Goal: Task Accomplishment & Management: Use online tool/utility

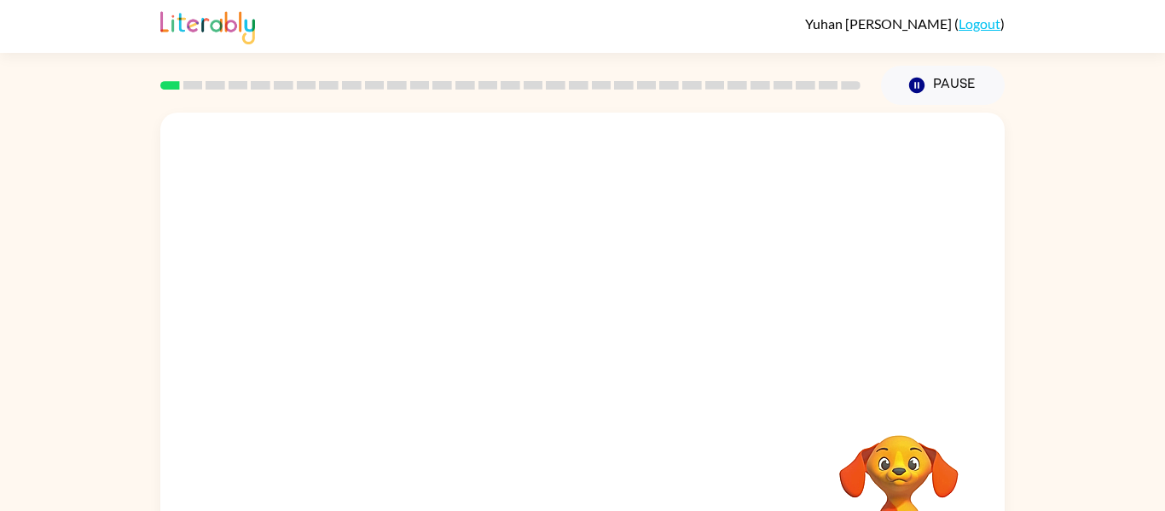
scroll to position [89, 0]
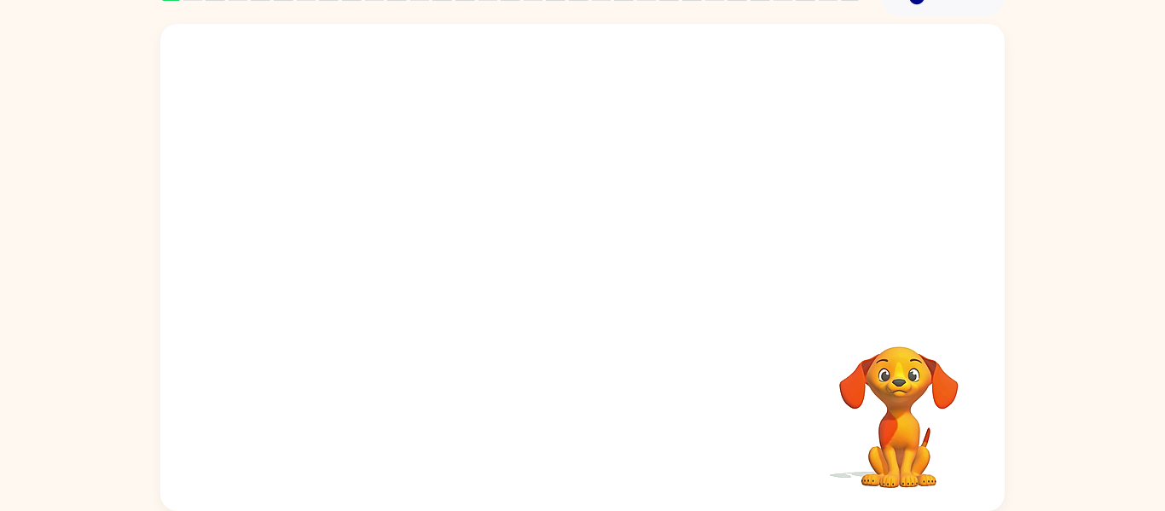
click at [580, 253] on div at bounding box center [582, 167] width 845 height 287
click at [759, 321] on div "Your browser must support playing .mp4 files to use Literably. Please try using…" at bounding box center [582, 267] width 845 height 487
click at [766, 322] on div "Your browser must support playing .mp4 files to use Literably. Please try using…" at bounding box center [582, 267] width 845 height 487
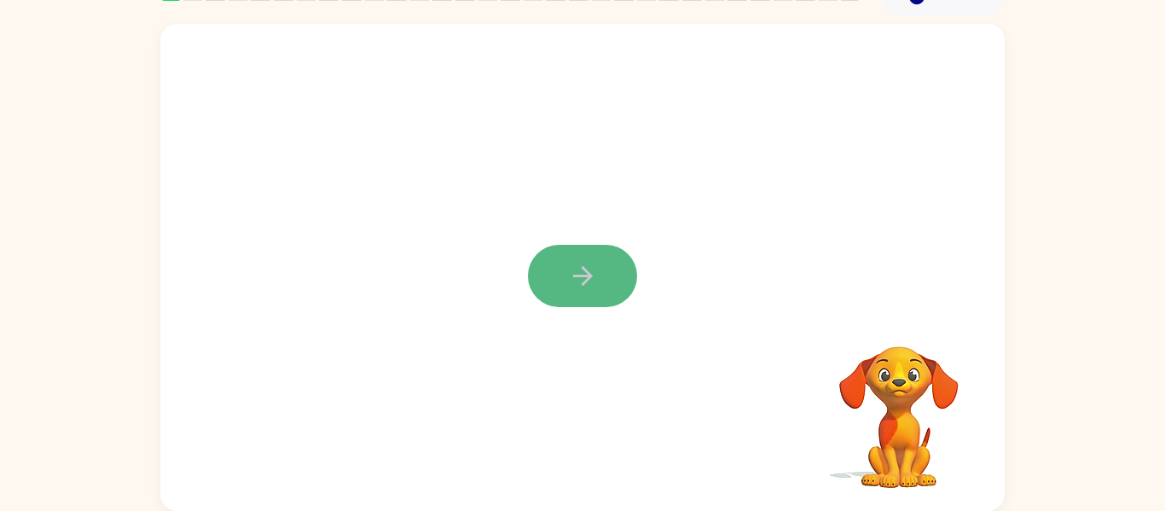
click at [586, 282] on icon "button" at bounding box center [582, 276] width 20 height 20
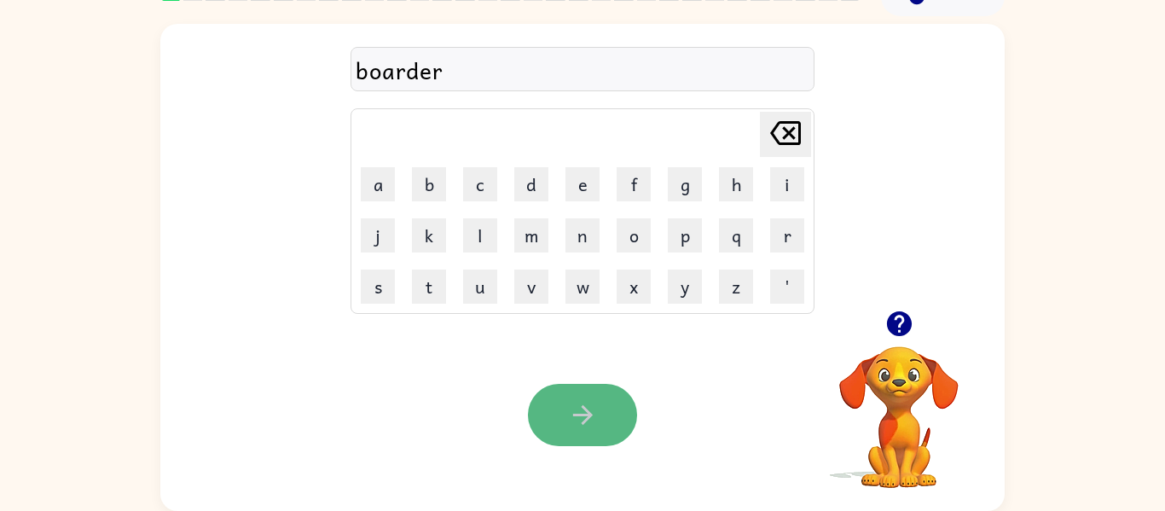
click at [568, 406] on icon "button" at bounding box center [583, 415] width 30 height 30
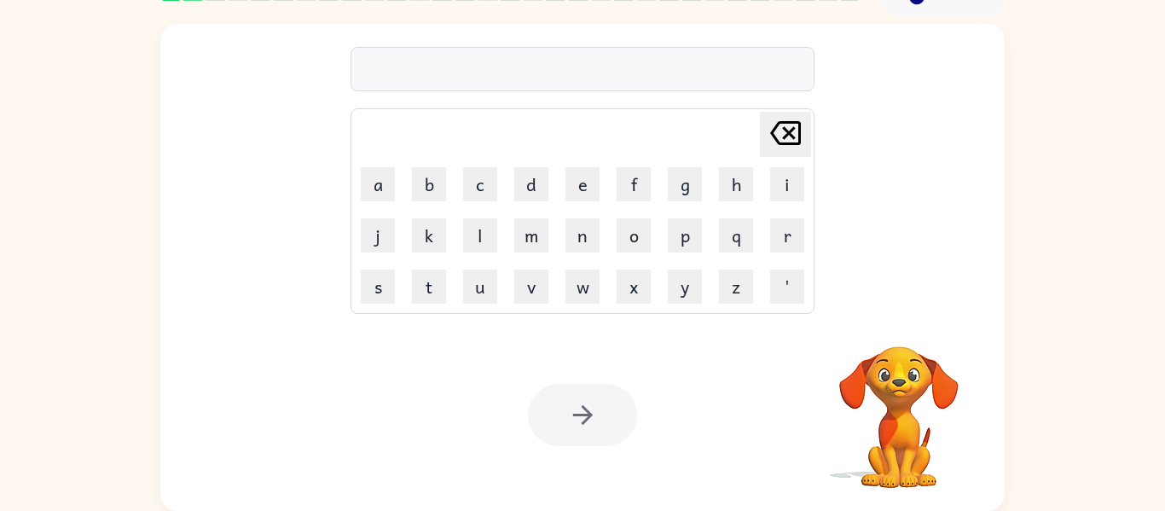
click at [730, 78] on div at bounding box center [583, 69] width 464 height 44
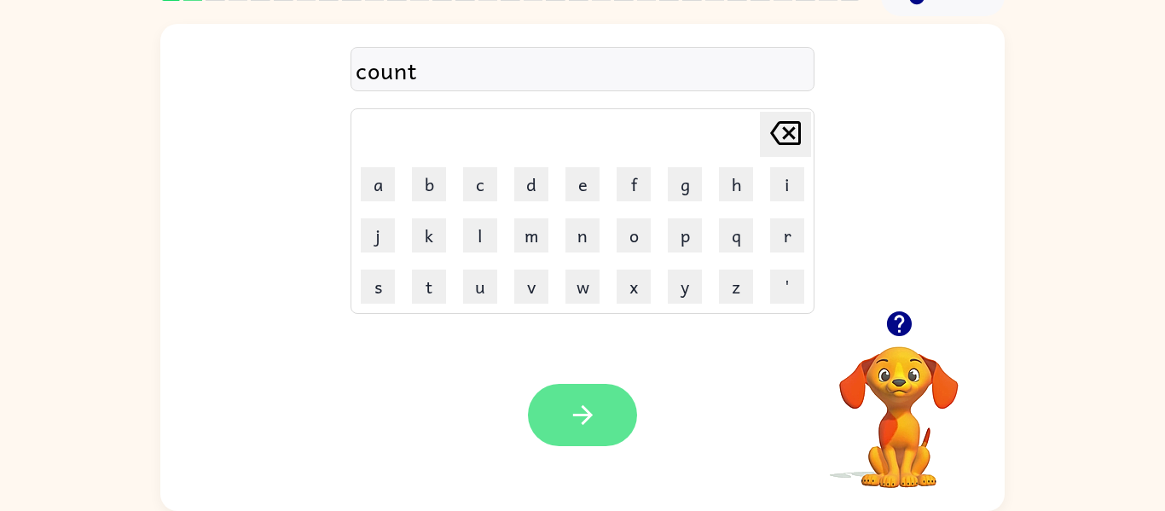
click at [590, 389] on button "button" at bounding box center [582, 415] width 109 height 62
click at [566, 436] on button "button" at bounding box center [582, 415] width 109 height 62
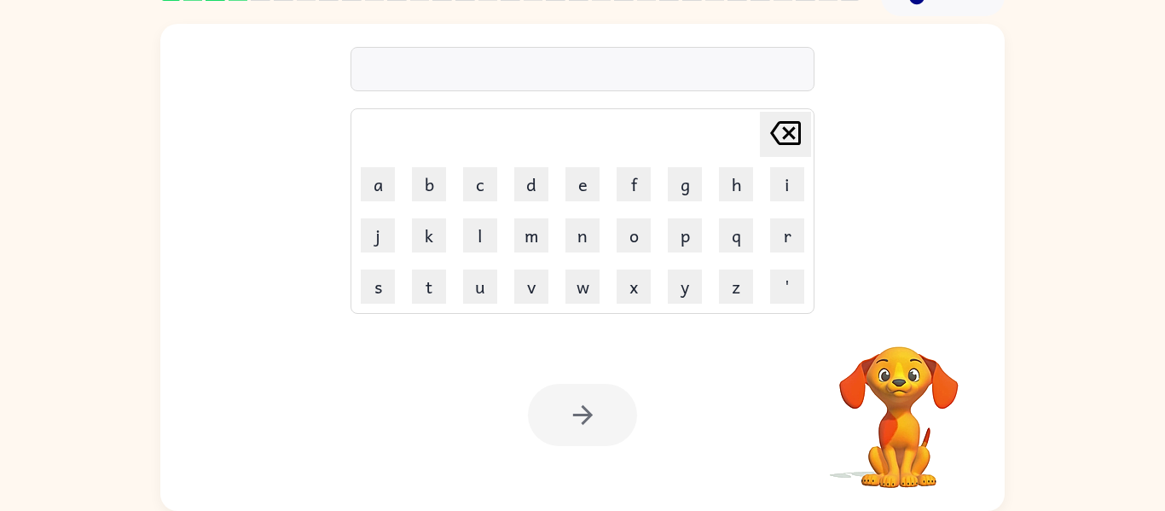
click at [615, 66] on div at bounding box center [583, 69] width 464 height 44
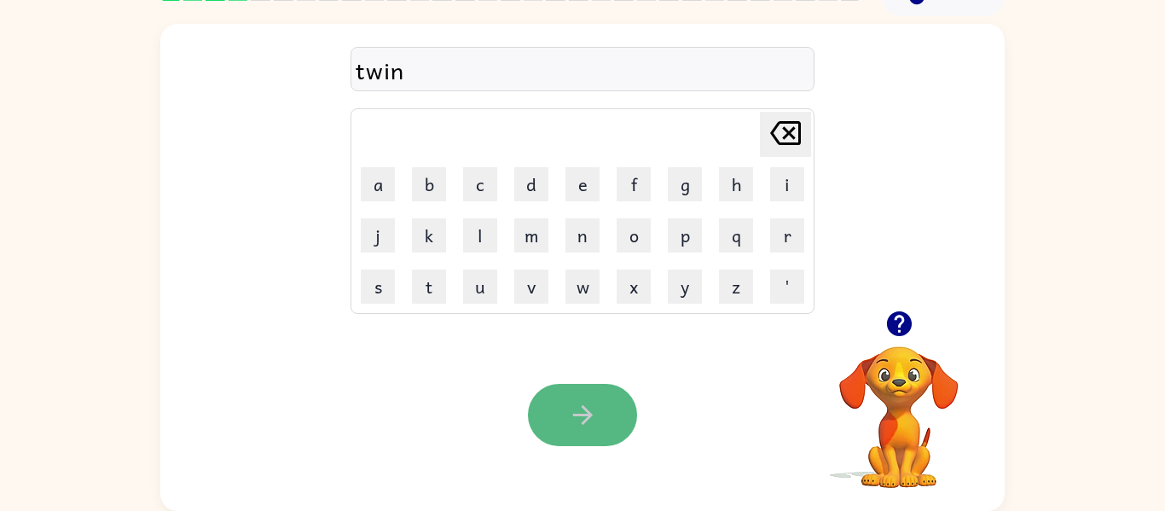
click at [565, 404] on button "button" at bounding box center [582, 415] width 109 height 62
click at [603, 428] on button "button" at bounding box center [582, 415] width 109 height 62
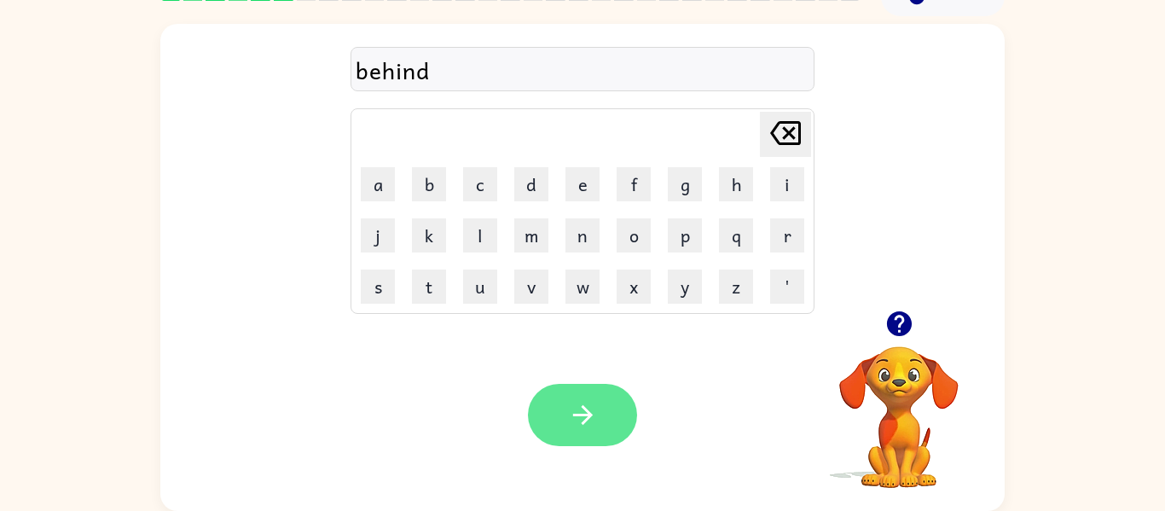
click at [569, 421] on icon "button" at bounding box center [583, 415] width 30 height 30
click at [601, 406] on button "button" at bounding box center [582, 415] width 109 height 62
click at [581, 387] on button "button" at bounding box center [582, 415] width 109 height 62
click at [561, 392] on button "button" at bounding box center [582, 415] width 109 height 62
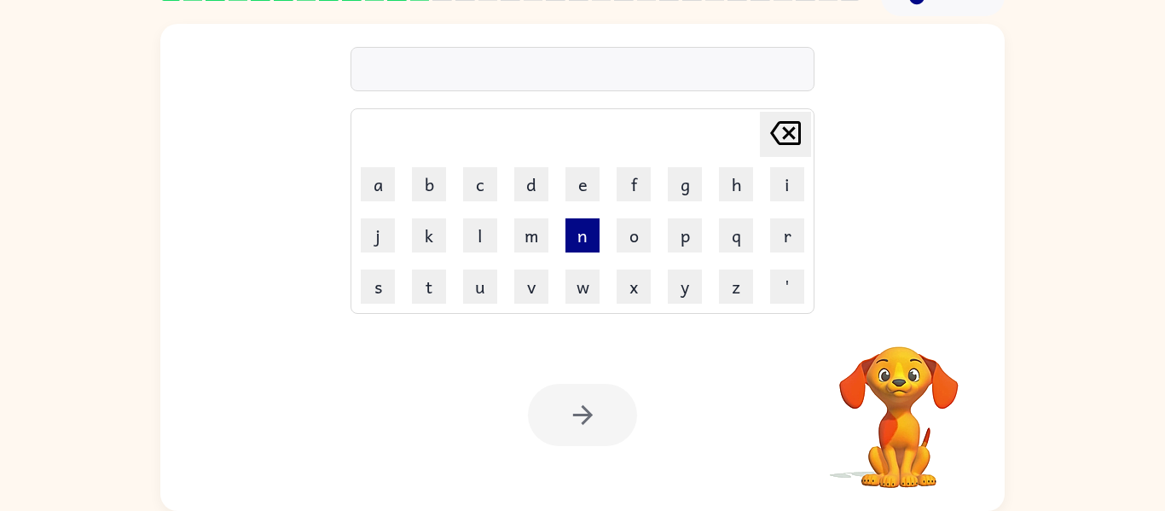
scroll to position [84, 0]
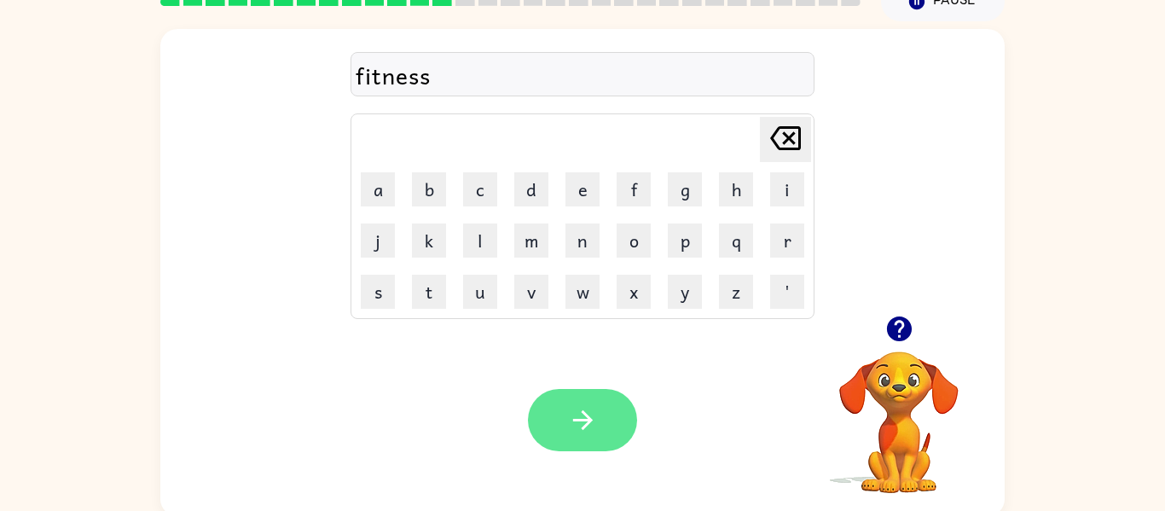
click at [601, 426] on button "button" at bounding box center [582, 420] width 109 height 62
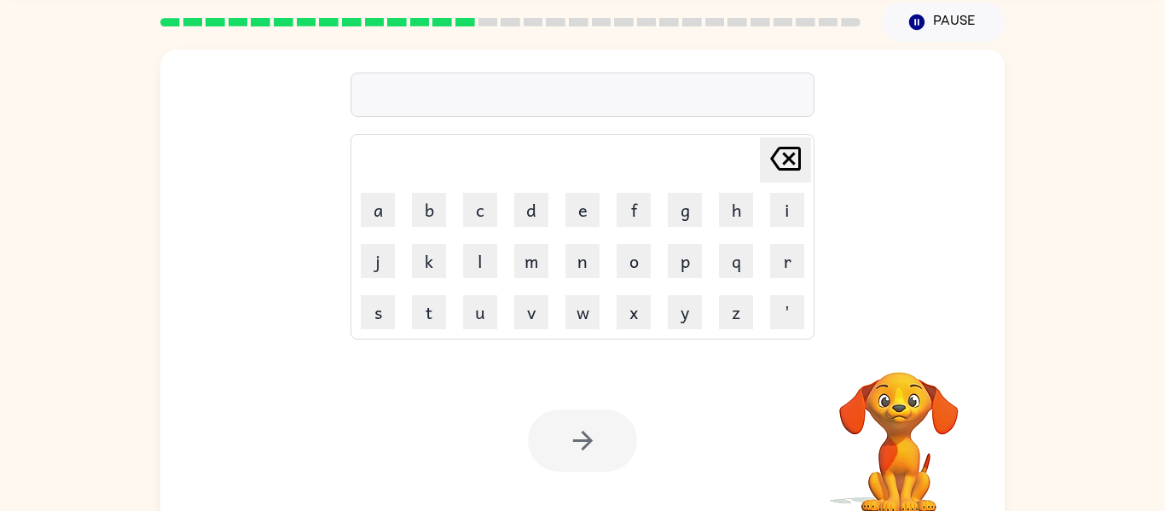
scroll to position [68, 0]
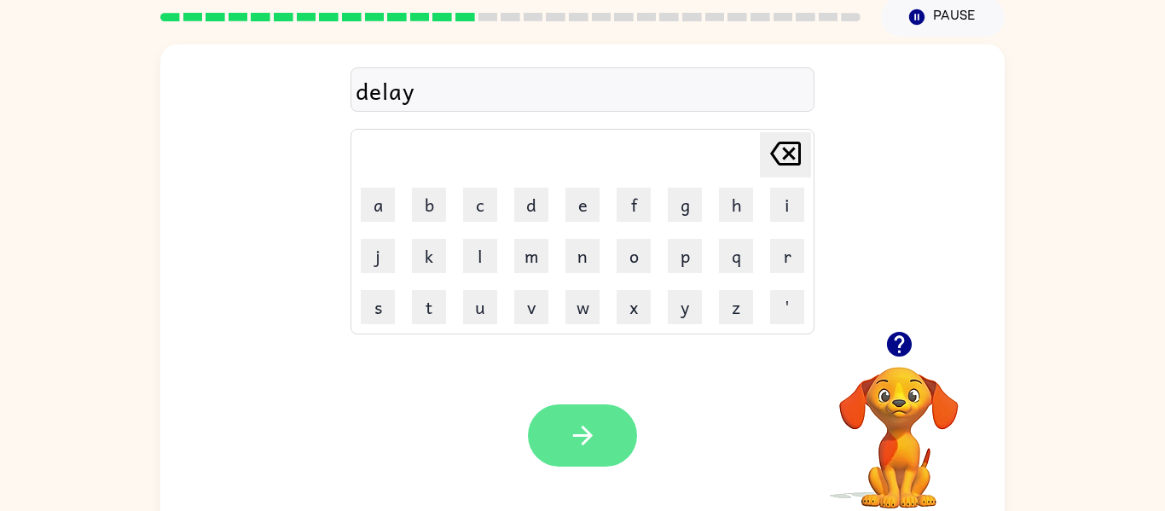
click at [600, 446] on button "button" at bounding box center [582, 435] width 109 height 62
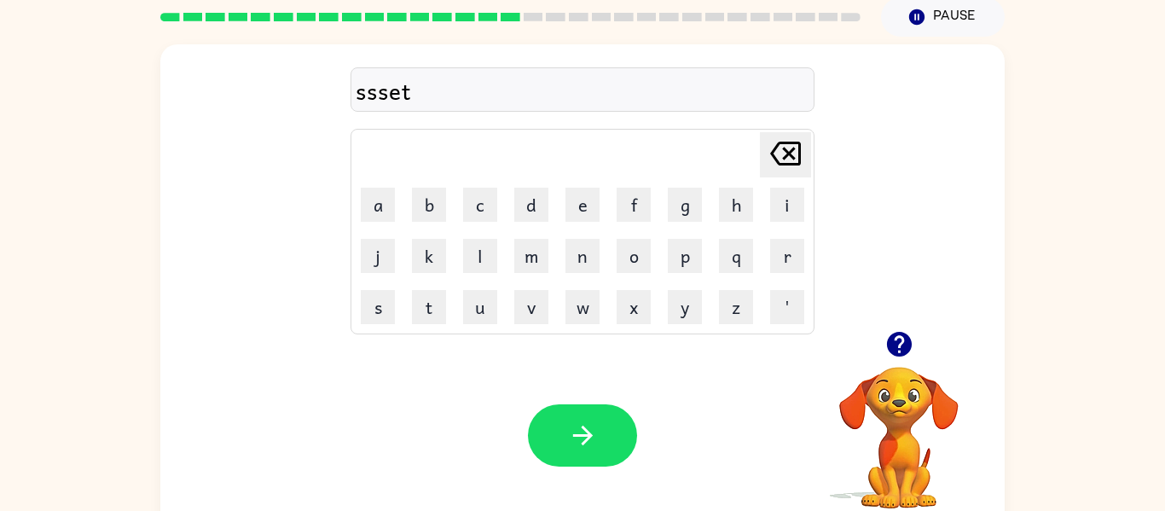
click at [389, 104] on div "ssset" at bounding box center [583, 91] width 454 height 36
click at [602, 437] on button "button" at bounding box center [582, 435] width 109 height 62
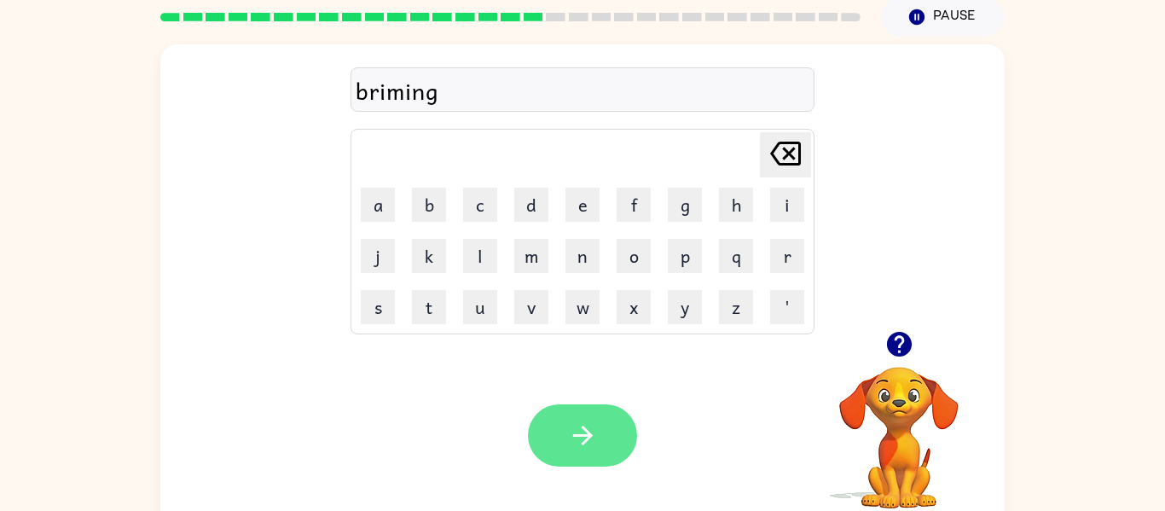
click at [555, 429] on button "button" at bounding box center [582, 435] width 109 height 62
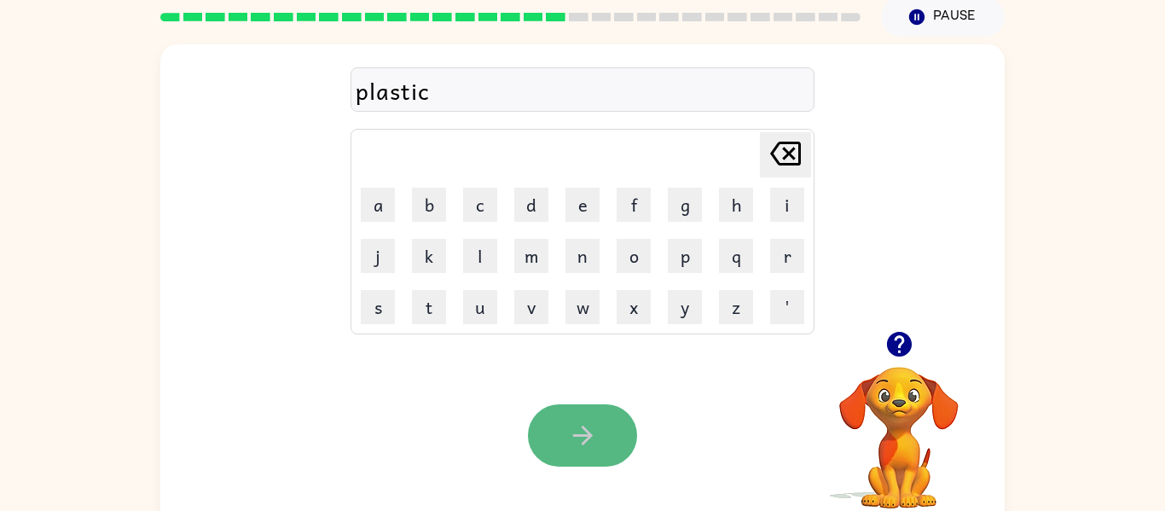
click at [581, 412] on button "button" at bounding box center [582, 435] width 109 height 62
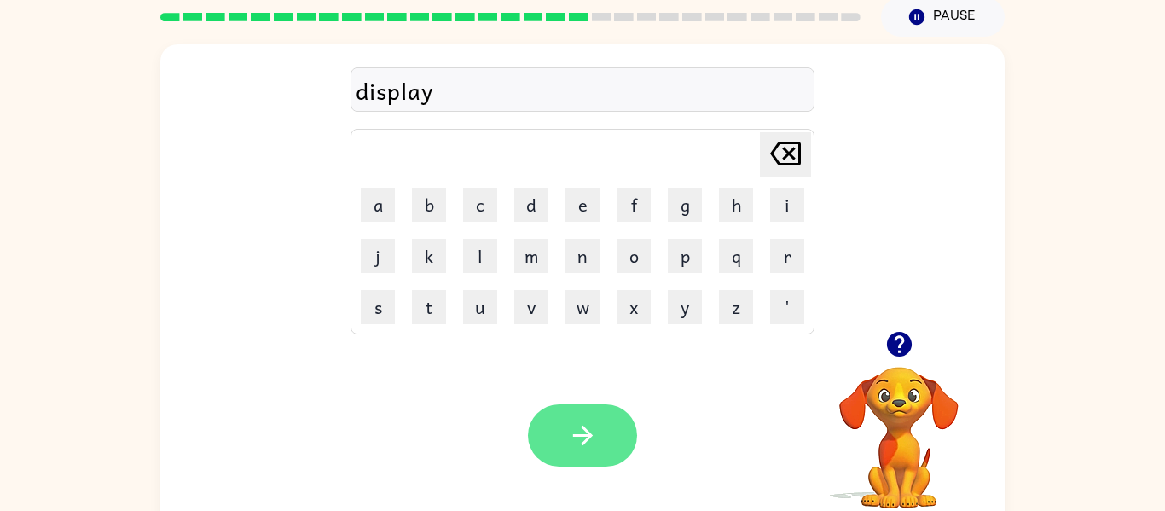
click at [574, 437] on icon "button" at bounding box center [582, 436] width 20 height 20
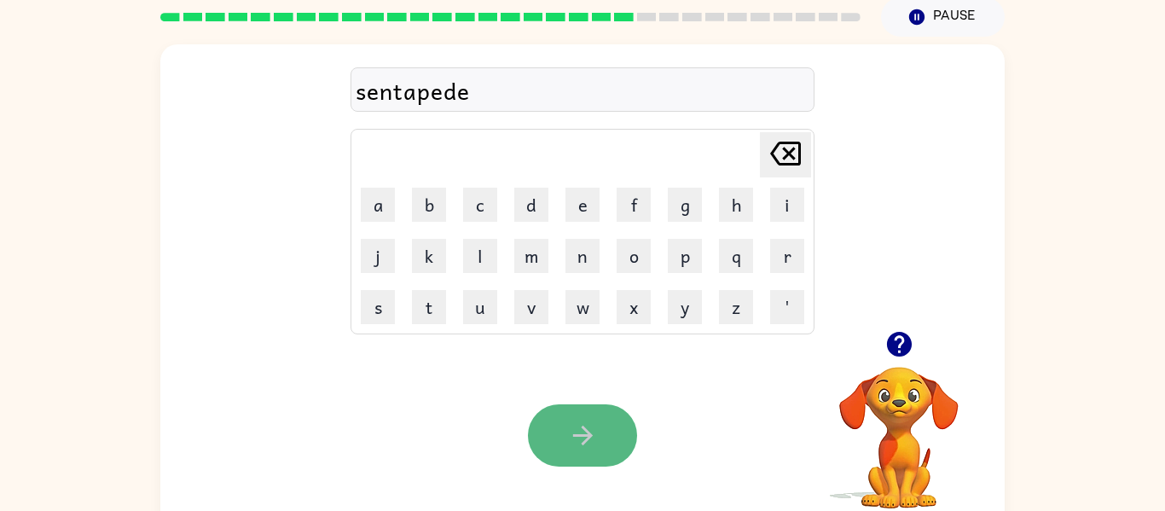
click at [561, 460] on button "button" at bounding box center [582, 435] width 109 height 62
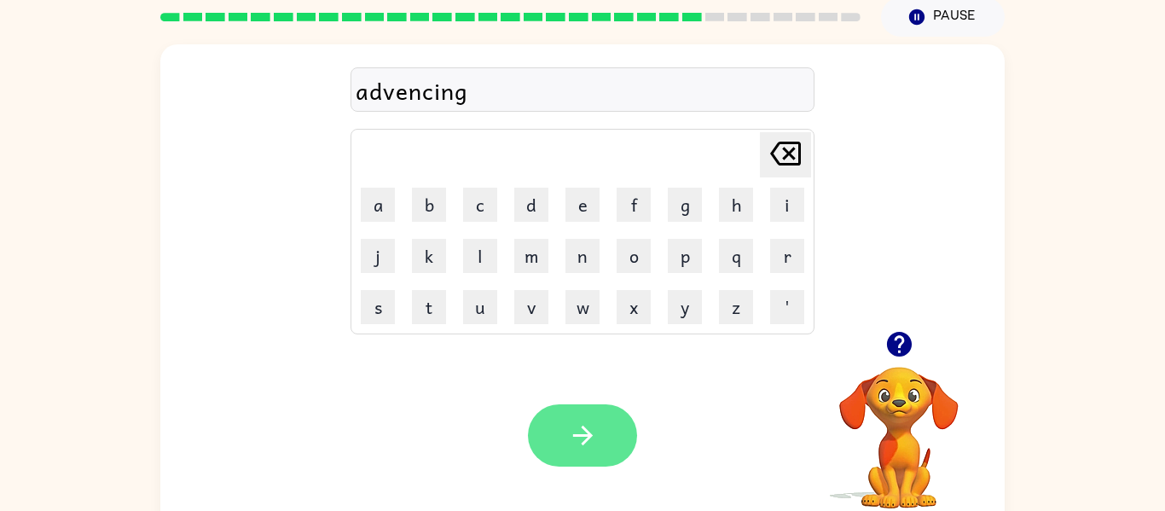
click at [590, 432] on icon "button" at bounding box center [583, 436] width 30 height 30
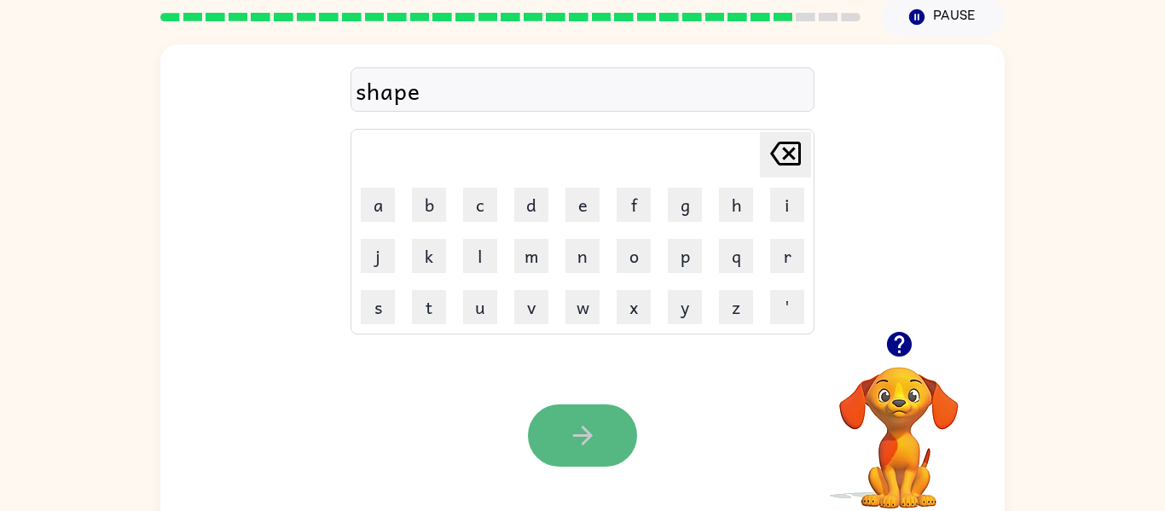
click at [612, 451] on button "button" at bounding box center [582, 435] width 109 height 62
click at [573, 450] on icon "button" at bounding box center [583, 436] width 30 height 30
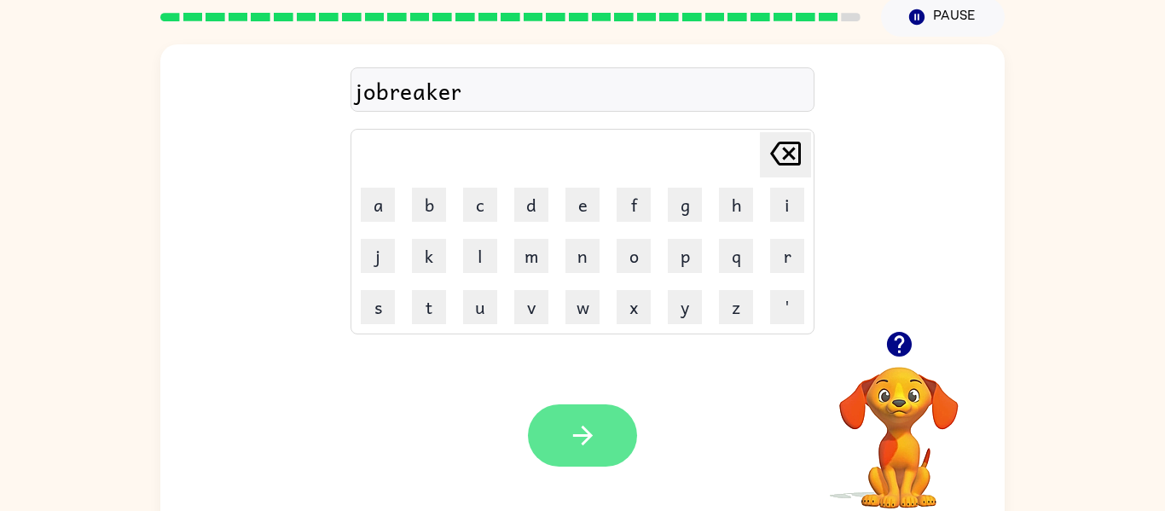
click at [565, 445] on button "button" at bounding box center [582, 435] width 109 height 62
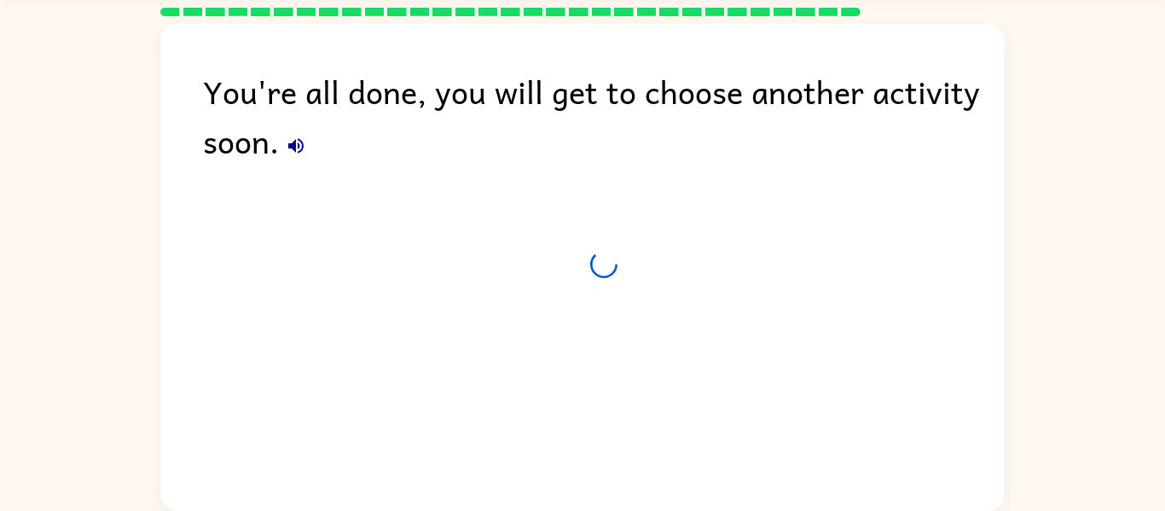
scroll to position [53, 0]
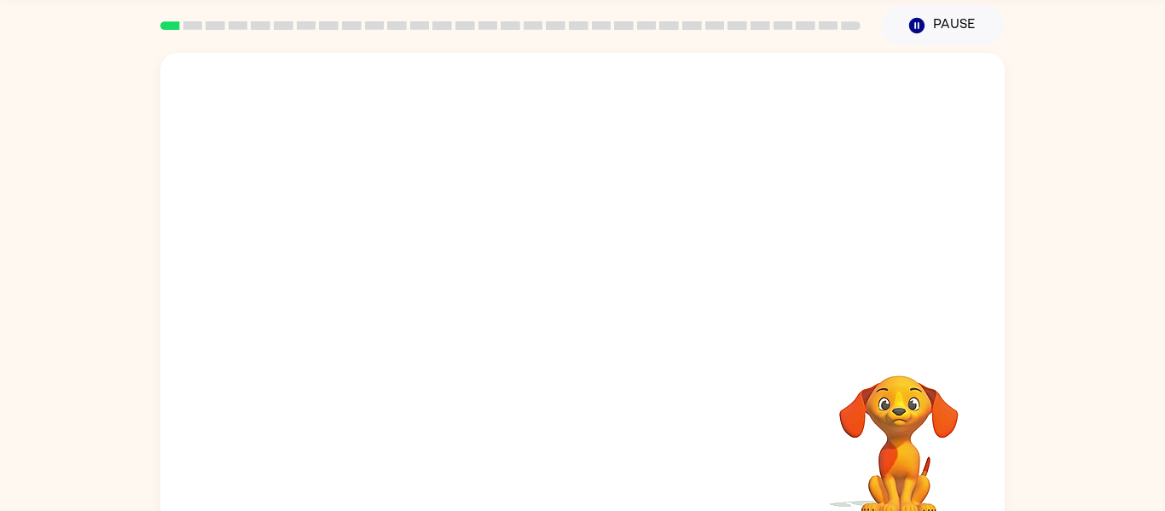
scroll to position [89, 0]
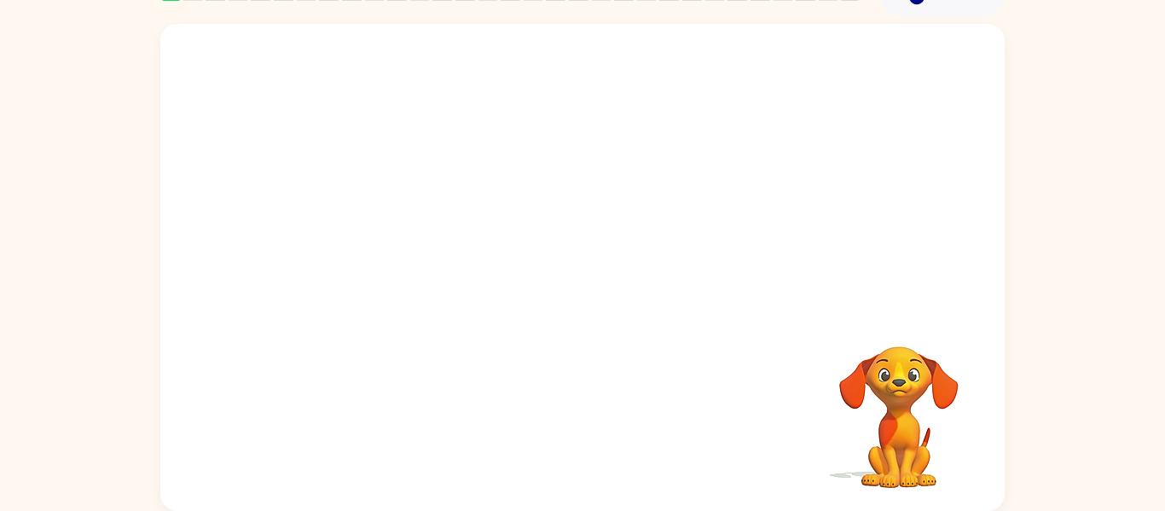
click at [802, 350] on div "Your browser must support playing .mp4 files to use Literably. Please try using…" at bounding box center [582, 267] width 845 height 487
click at [600, 272] on div "Your browser must support playing .mp4 files to use Literably. Please try using…" at bounding box center [582, 267] width 845 height 487
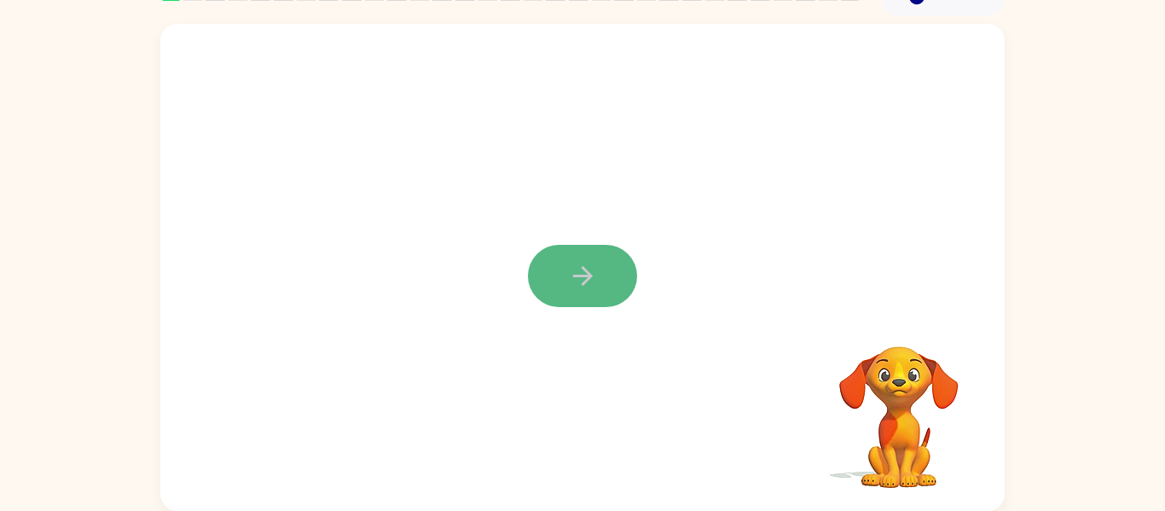
click at [584, 288] on icon "button" at bounding box center [583, 276] width 30 height 30
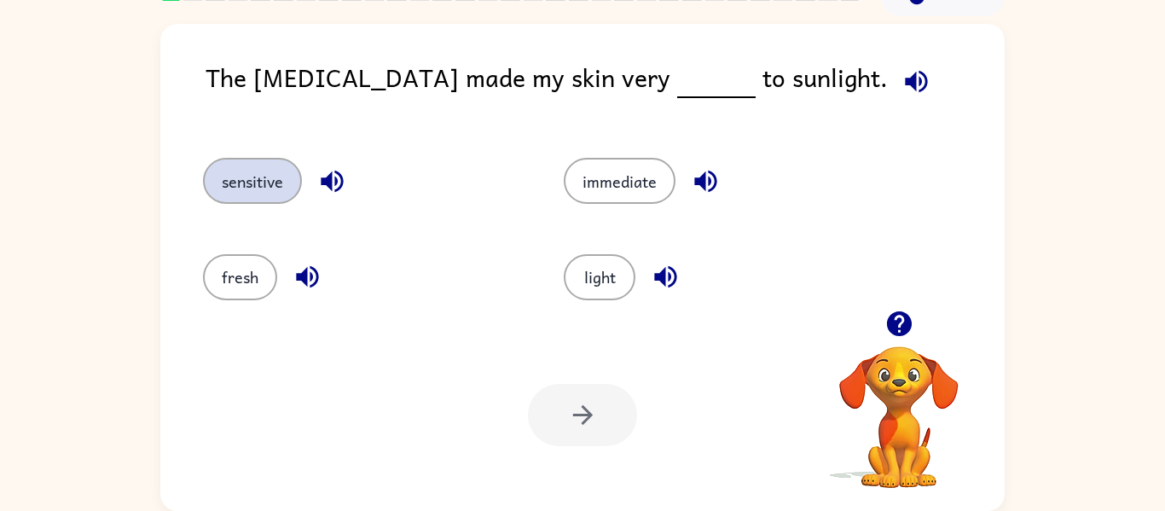
click at [234, 179] on button "sensitive" at bounding box center [252, 181] width 99 height 46
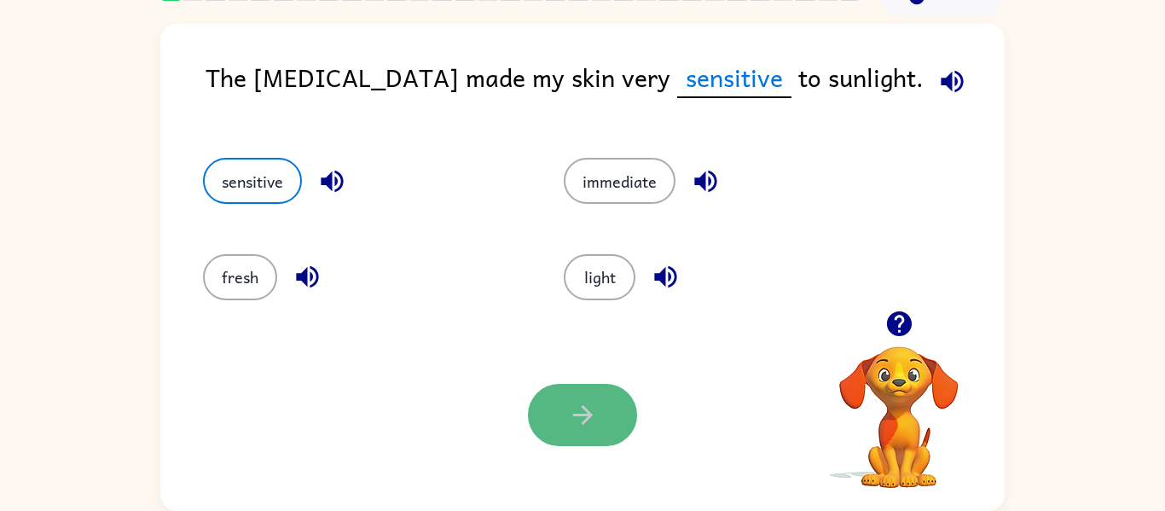
click at [574, 403] on icon "button" at bounding box center [583, 415] width 30 height 30
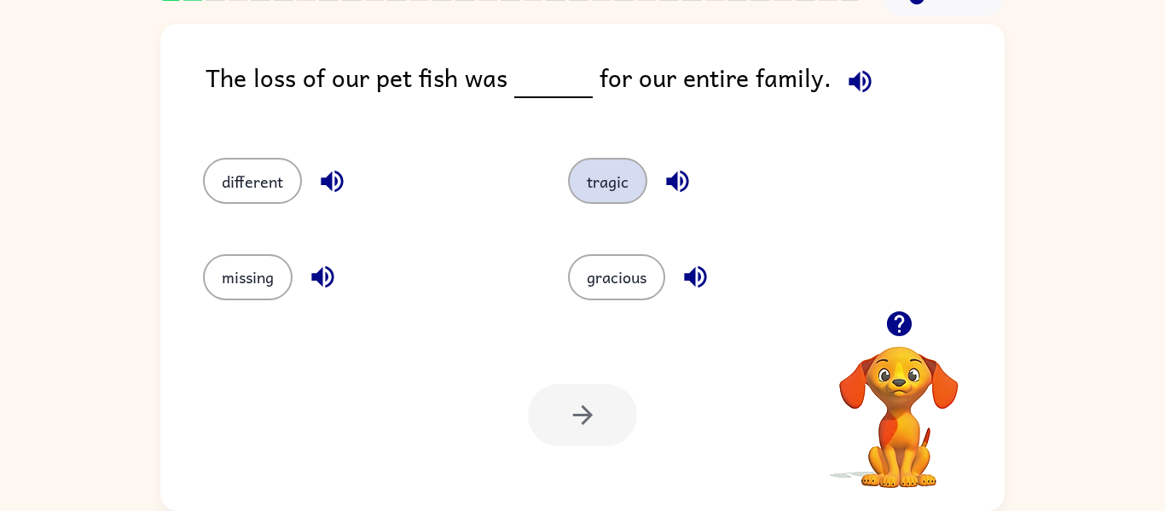
click at [602, 191] on button "tragic" at bounding box center [607, 181] width 79 height 46
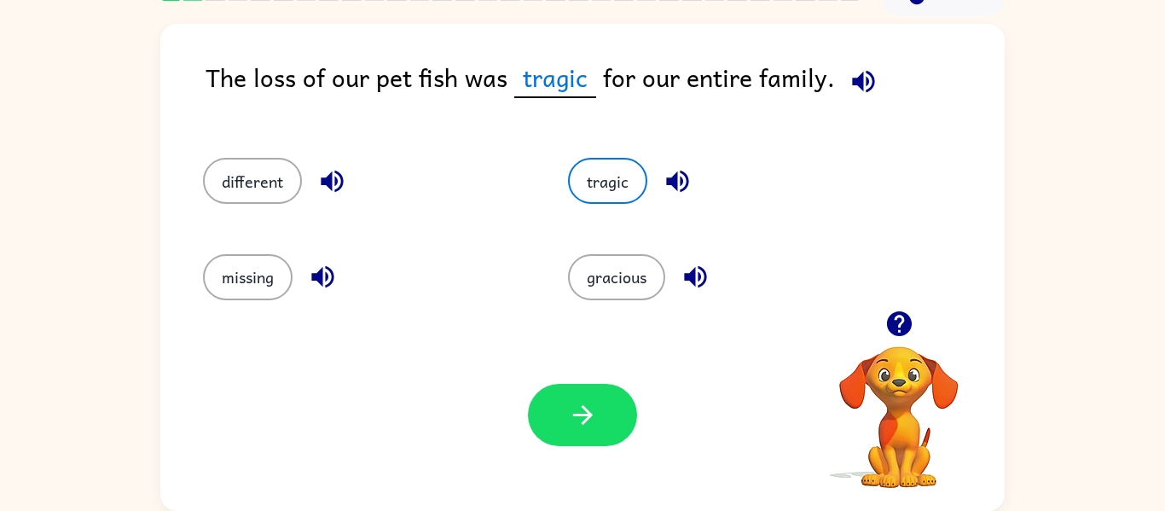
click at [680, 176] on icon "button" at bounding box center [678, 181] width 30 height 30
click at [571, 422] on icon "button" at bounding box center [583, 415] width 30 height 30
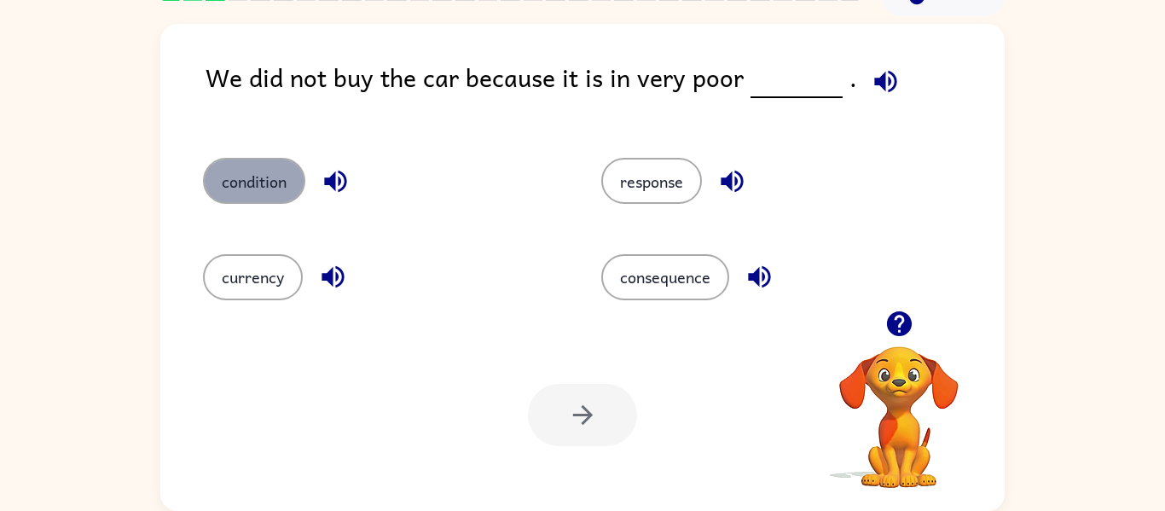
click at [230, 193] on button "condition" at bounding box center [254, 181] width 102 height 46
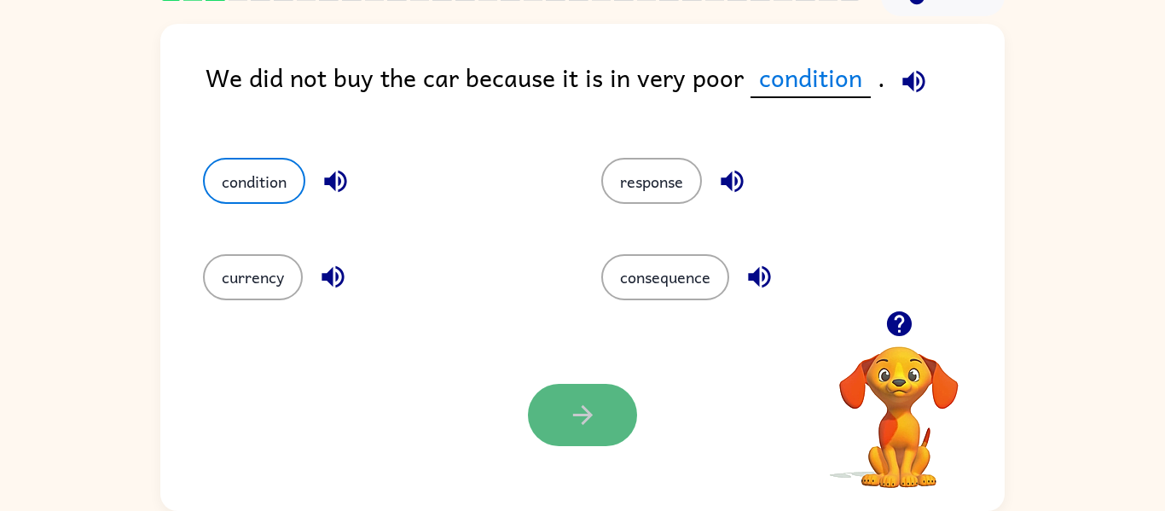
click at [596, 398] on button "button" at bounding box center [582, 415] width 109 height 62
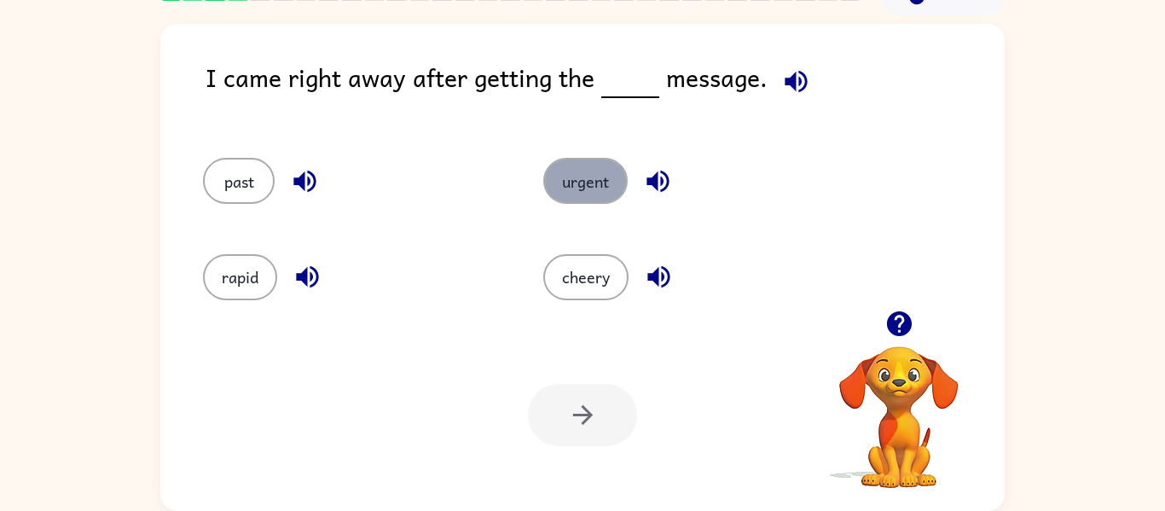
click at [595, 179] on button "urgent" at bounding box center [585, 181] width 84 height 46
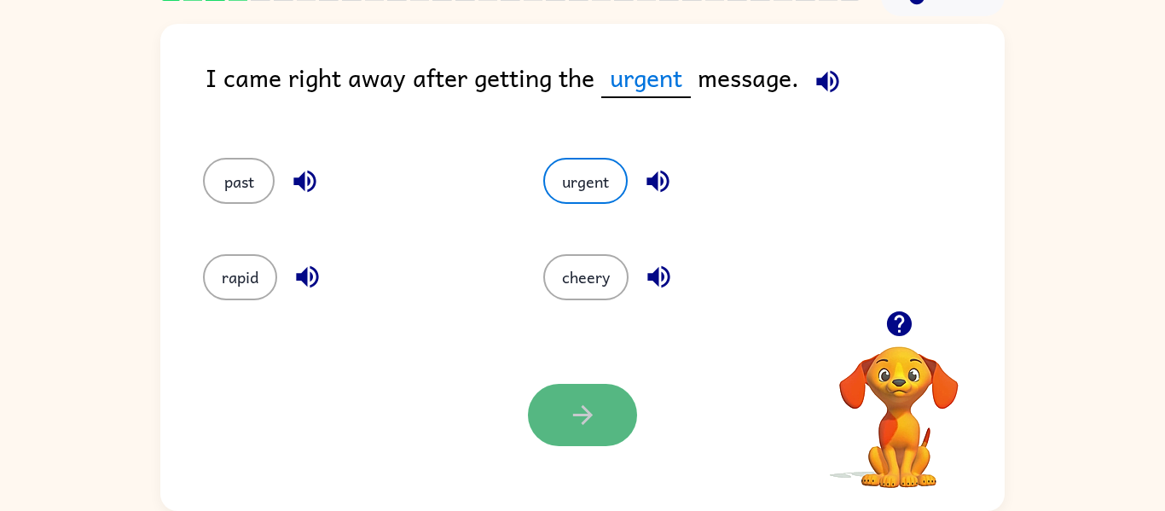
click at [578, 398] on button "button" at bounding box center [582, 415] width 109 height 62
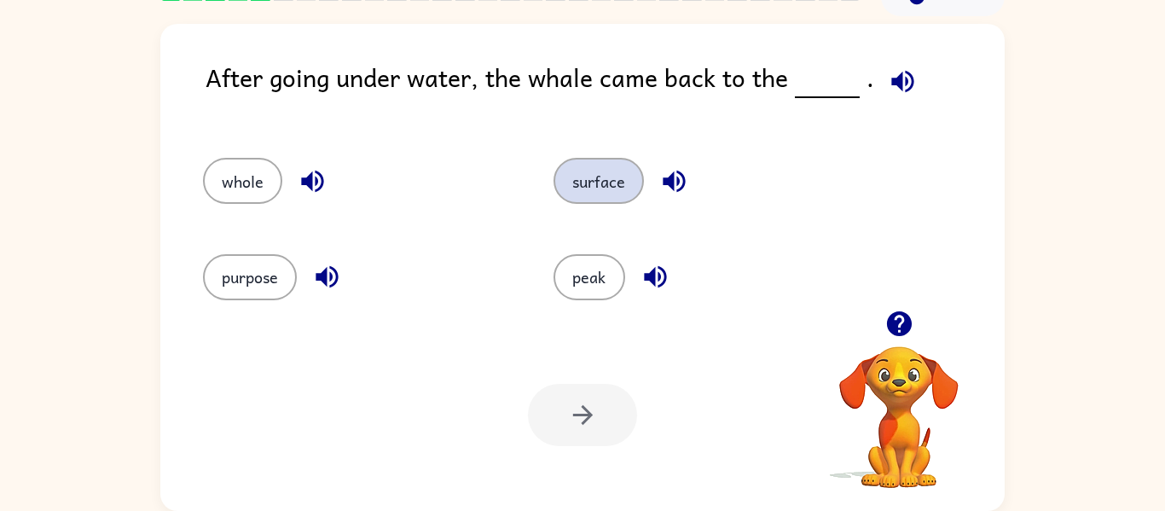
click at [630, 179] on button "surface" at bounding box center [599, 181] width 90 height 46
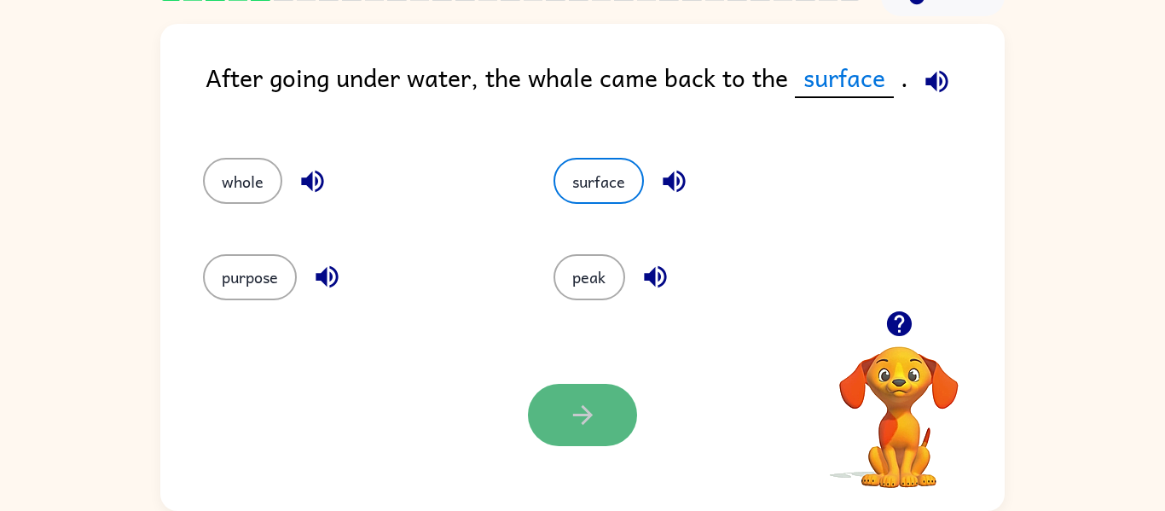
click at [584, 430] on button "button" at bounding box center [582, 415] width 109 height 62
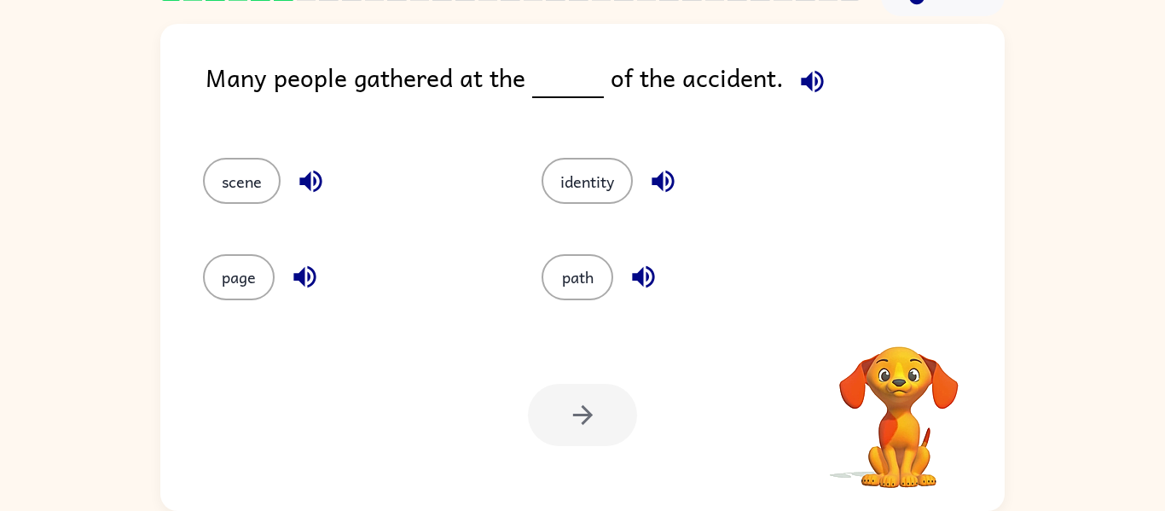
click at [584, 430] on div at bounding box center [582, 415] width 109 height 62
click at [250, 171] on button "scene" at bounding box center [242, 181] width 78 height 46
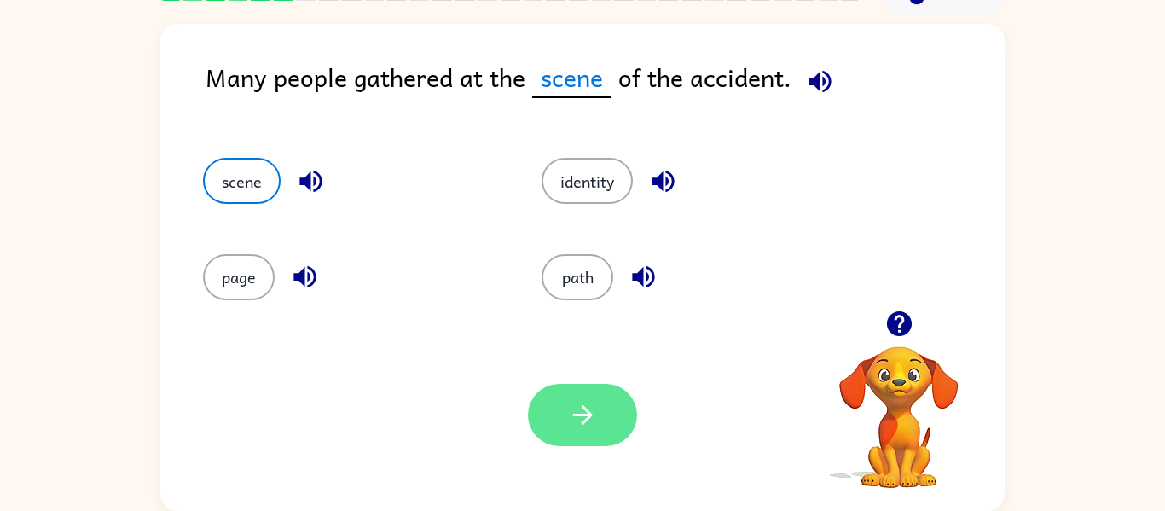
click at [581, 404] on icon "button" at bounding box center [583, 415] width 30 height 30
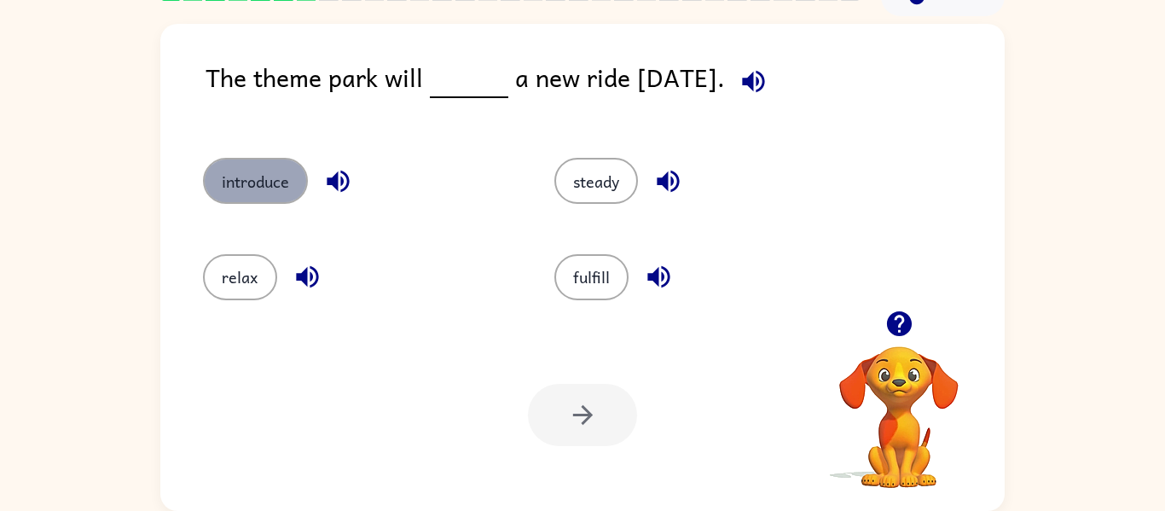
click at [269, 189] on button "introduce" at bounding box center [255, 181] width 105 height 46
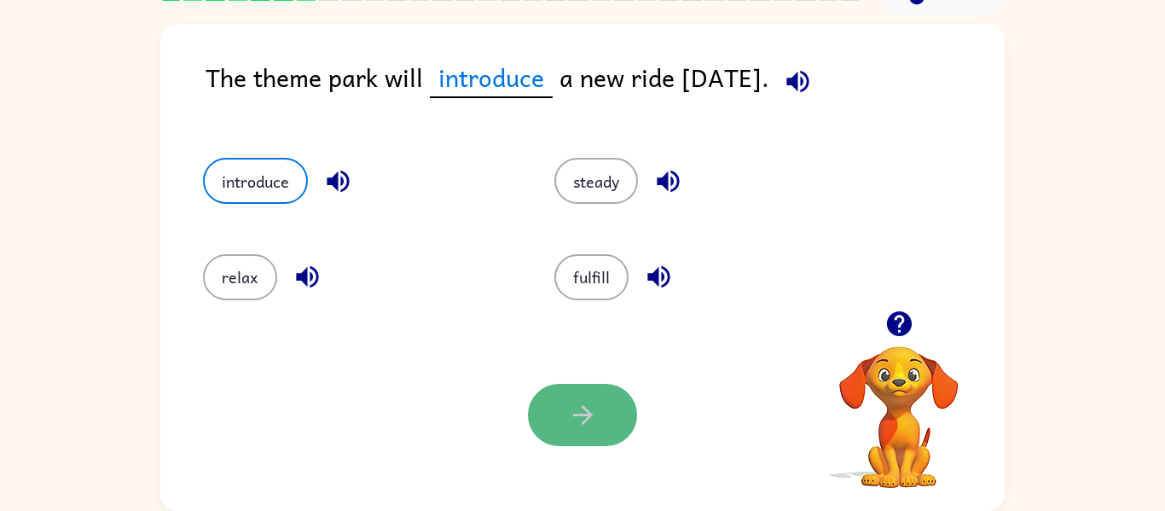
click at [572, 410] on icon "button" at bounding box center [583, 415] width 30 height 30
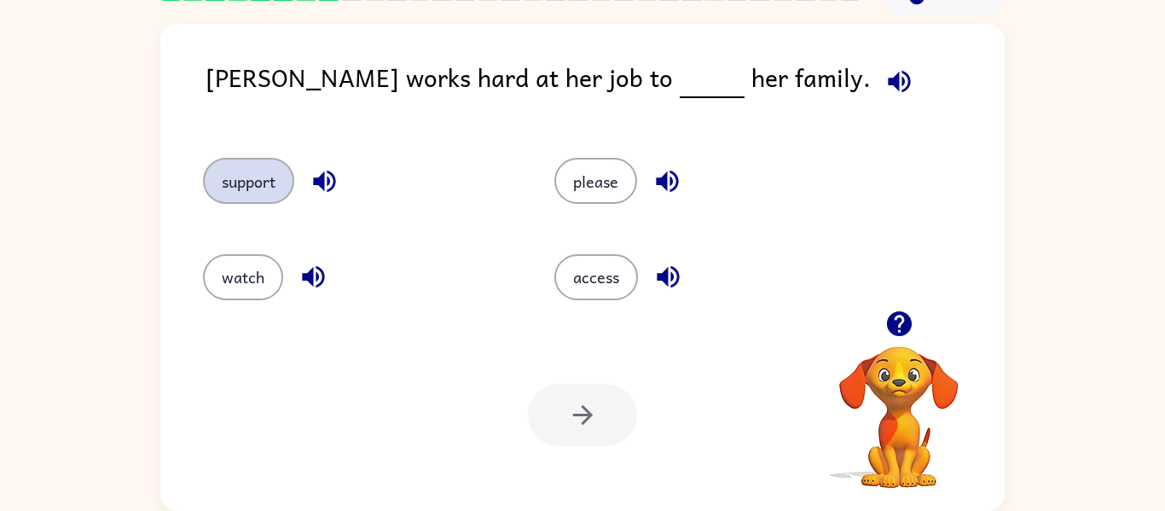
click at [269, 171] on button "support" at bounding box center [248, 181] width 91 height 46
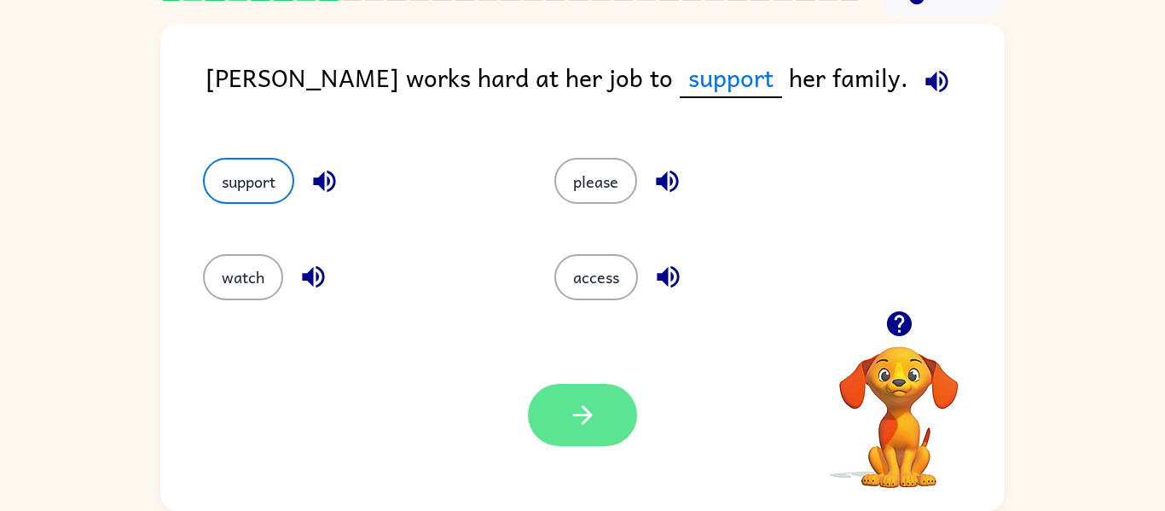
click at [578, 414] on icon "button" at bounding box center [582, 415] width 20 height 20
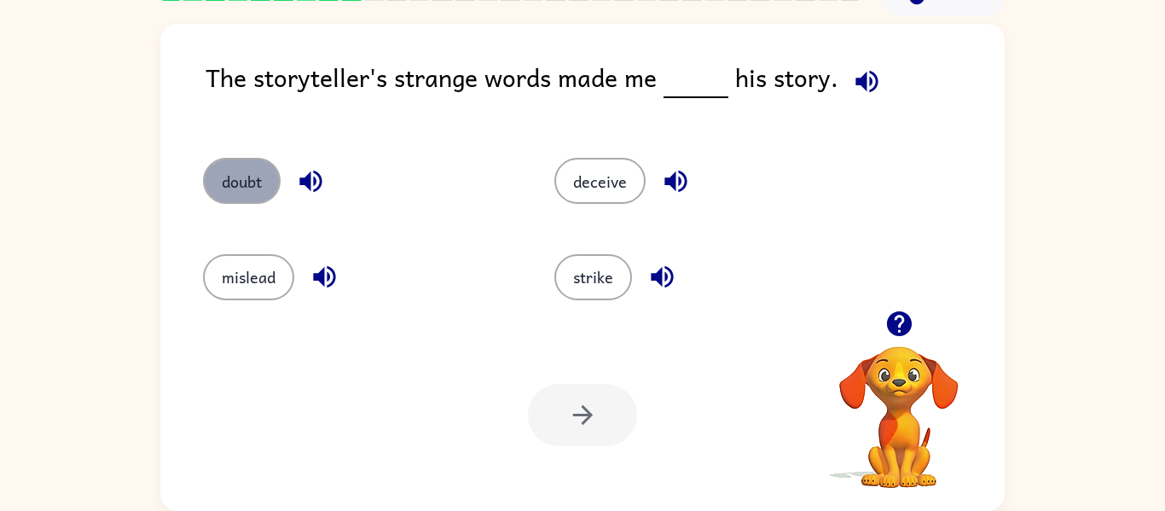
click at [262, 187] on button "doubt" at bounding box center [242, 181] width 78 height 46
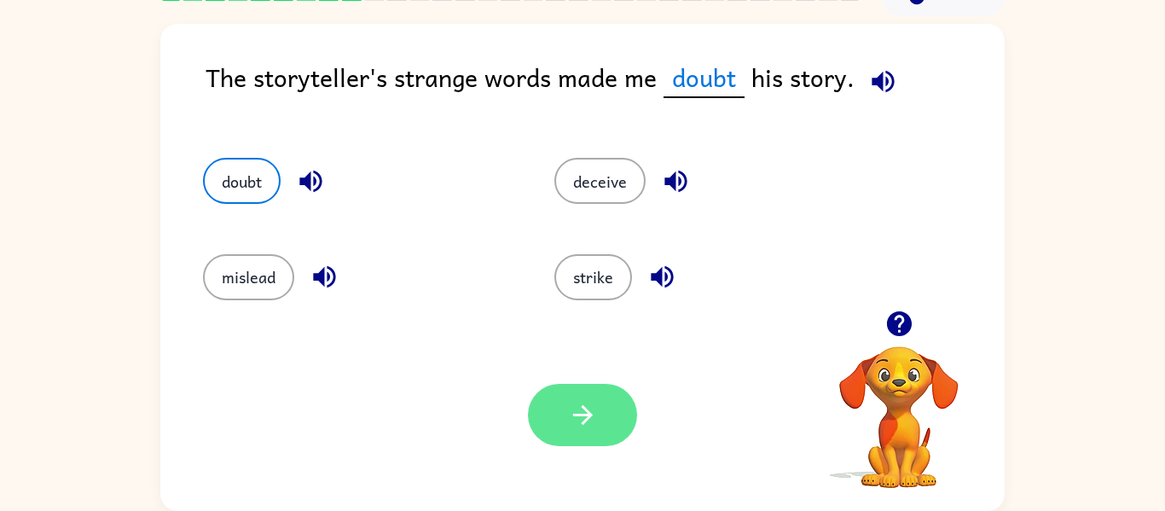
click at [578, 398] on button "button" at bounding box center [582, 415] width 109 height 62
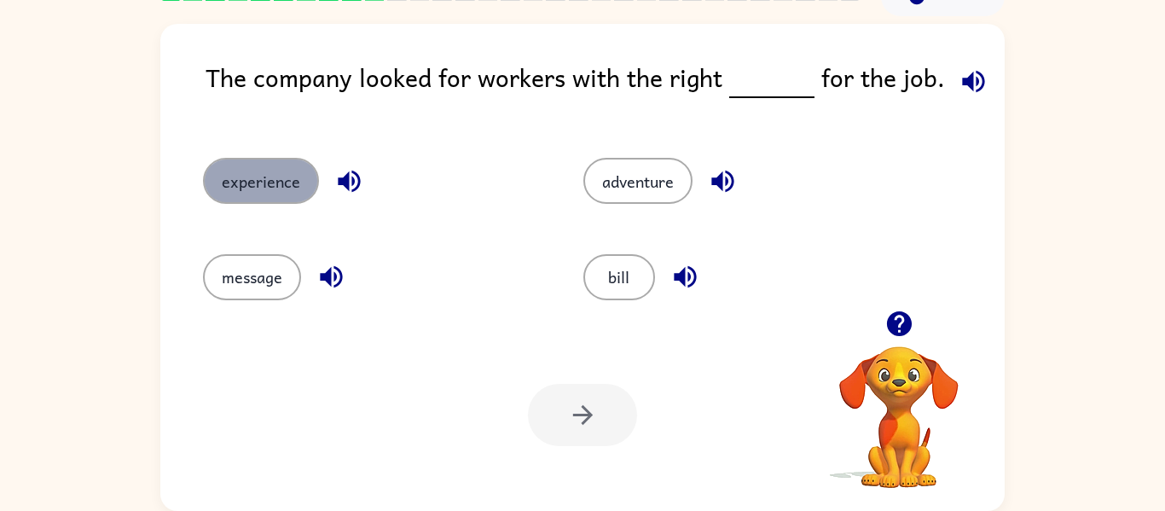
click at [288, 195] on button "experience" at bounding box center [261, 181] width 116 height 46
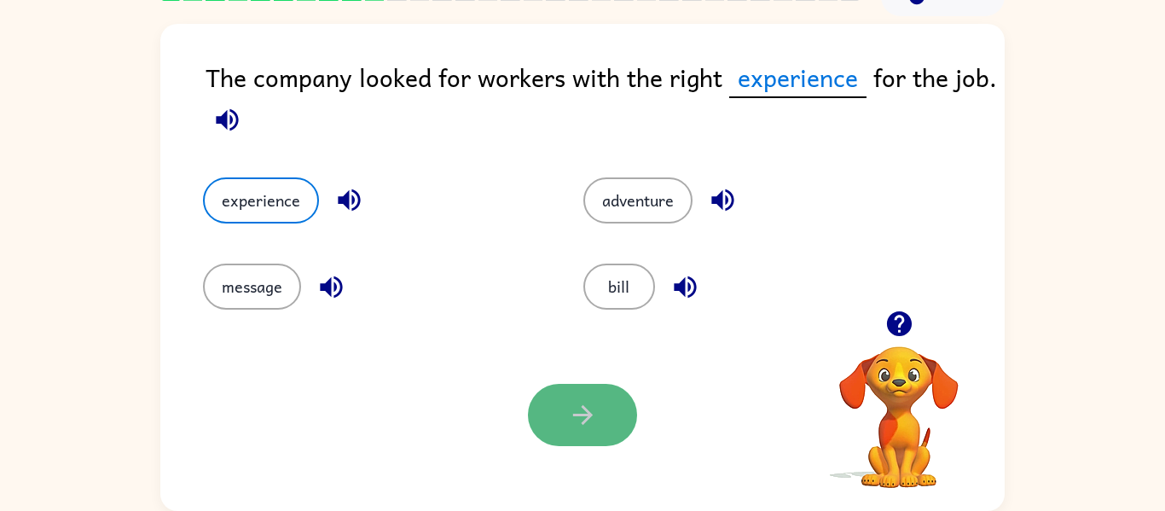
click at [606, 433] on button "button" at bounding box center [582, 415] width 109 height 62
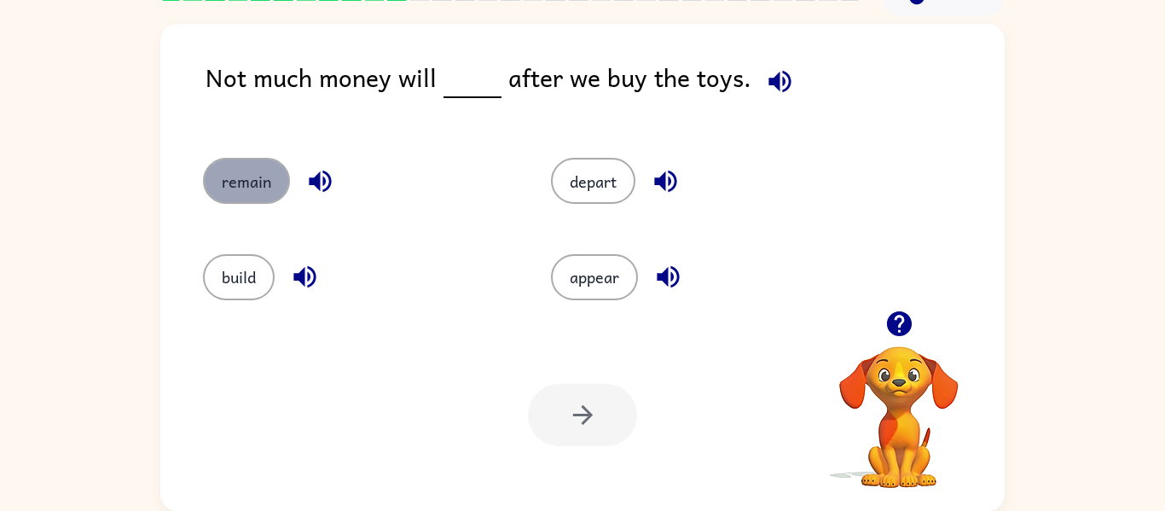
click at [251, 172] on button "remain" at bounding box center [246, 181] width 87 height 46
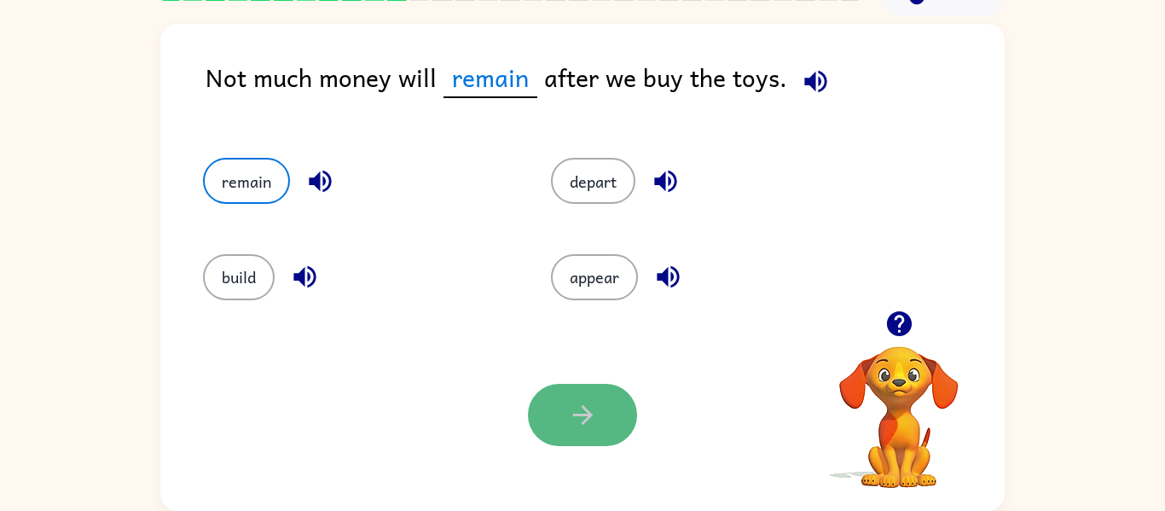
click at [596, 438] on button "button" at bounding box center [582, 415] width 109 height 62
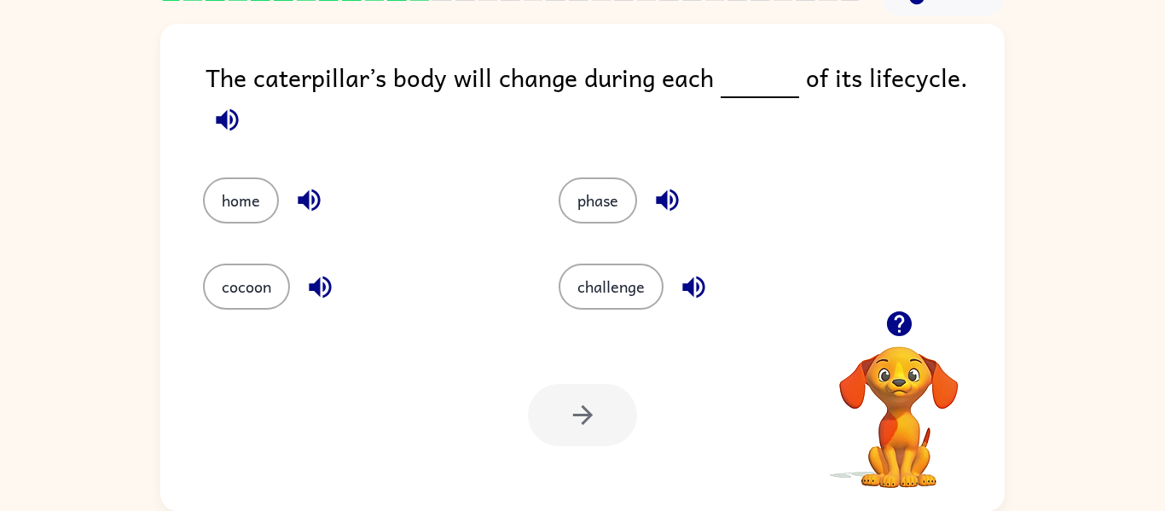
click at [587, 224] on div "phase" at bounding box center [704, 188] width 356 height 86
click at [588, 208] on button "phase" at bounding box center [598, 200] width 78 height 46
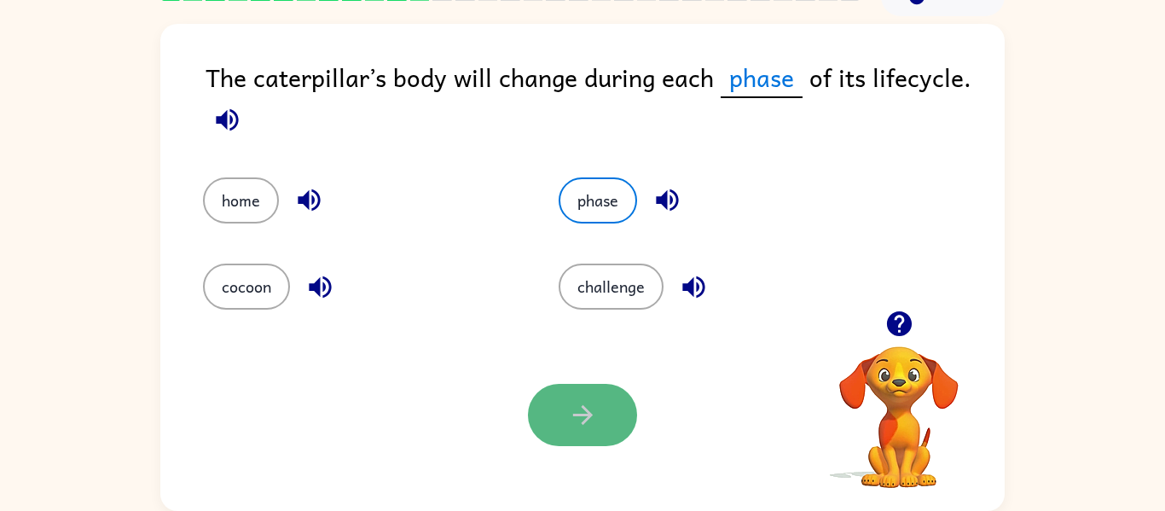
click at [614, 421] on button "button" at bounding box center [582, 415] width 109 height 62
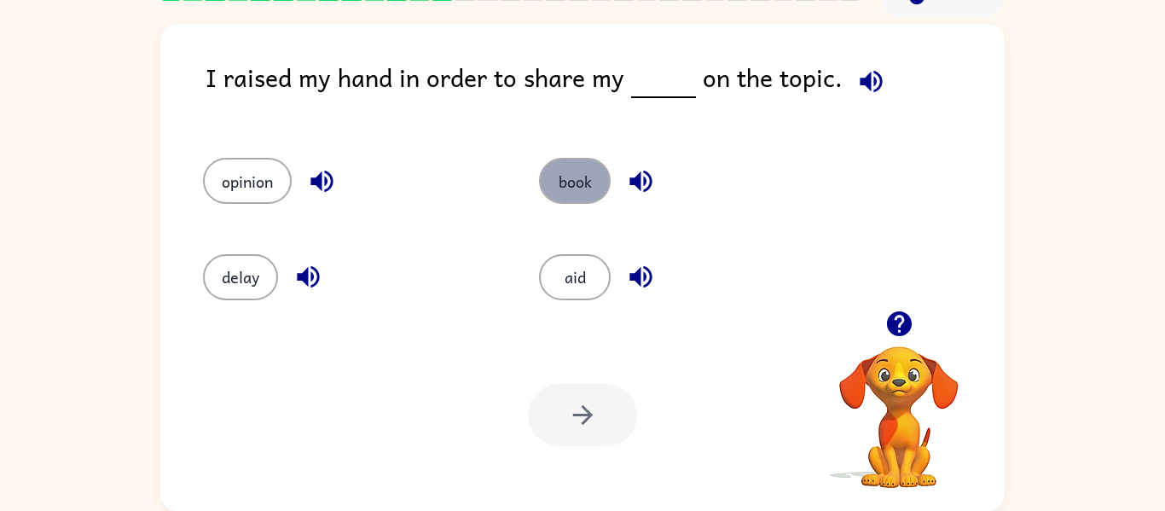
click at [573, 193] on button "book" at bounding box center [575, 181] width 72 height 46
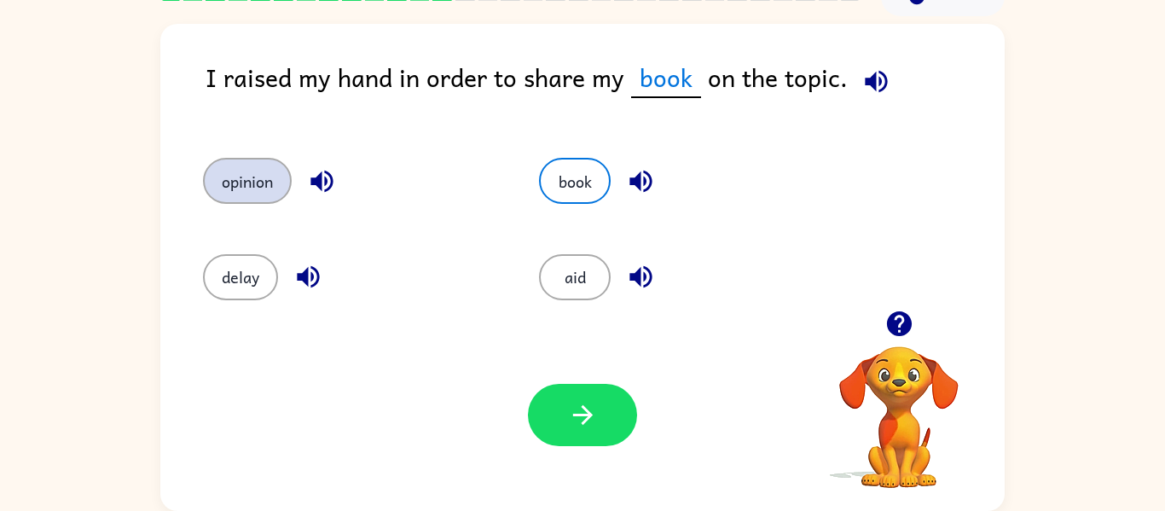
click at [230, 178] on button "opinion" at bounding box center [247, 181] width 89 height 46
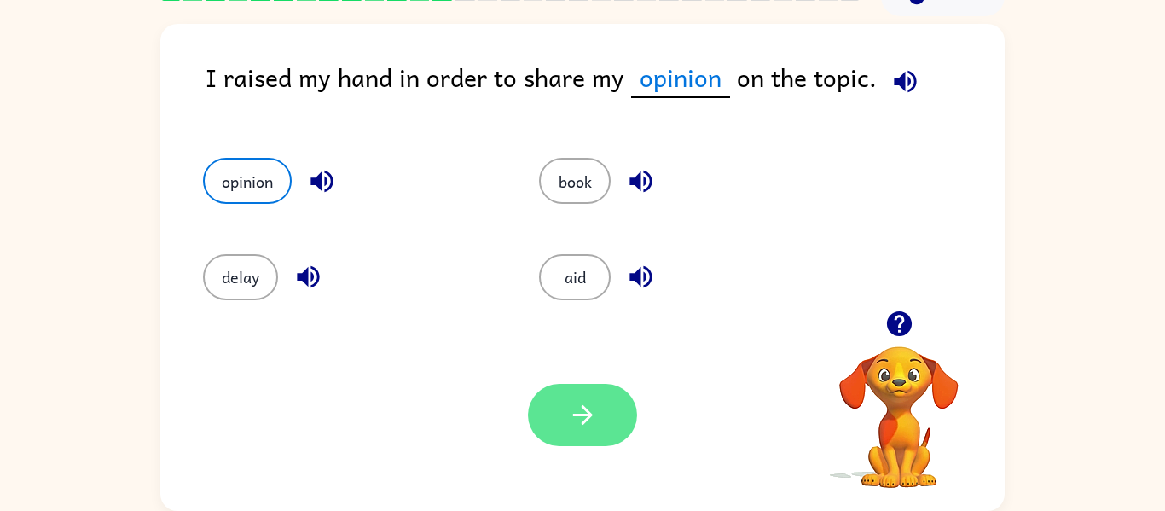
click at [613, 397] on button "button" at bounding box center [582, 415] width 109 height 62
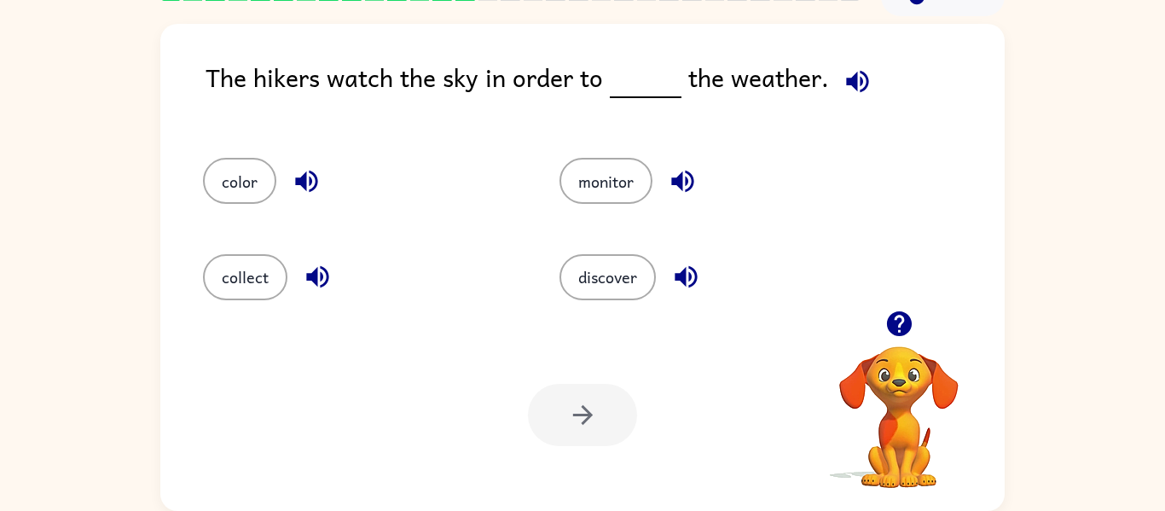
click at [548, 334] on div "Your browser must support playing .mp4 files to use Literably. Please try using…" at bounding box center [582, 415] width 845 height 192
click at [578, 166] on button "monitor" at bounding box center [606, 181] width 93 height 46
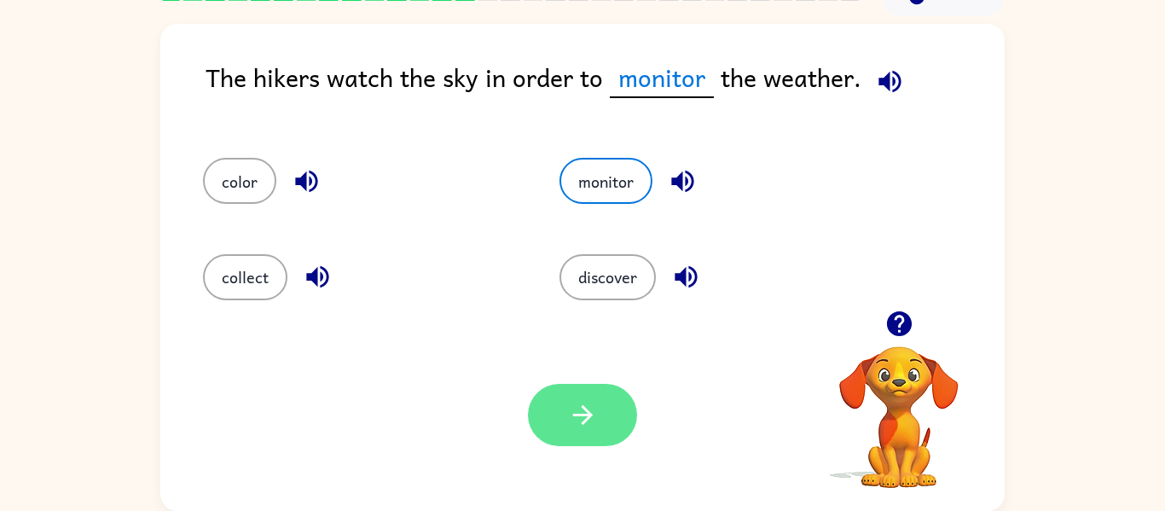
click at [549, 438] on button "button" at bounding box center [582, 415] width 109 height 62
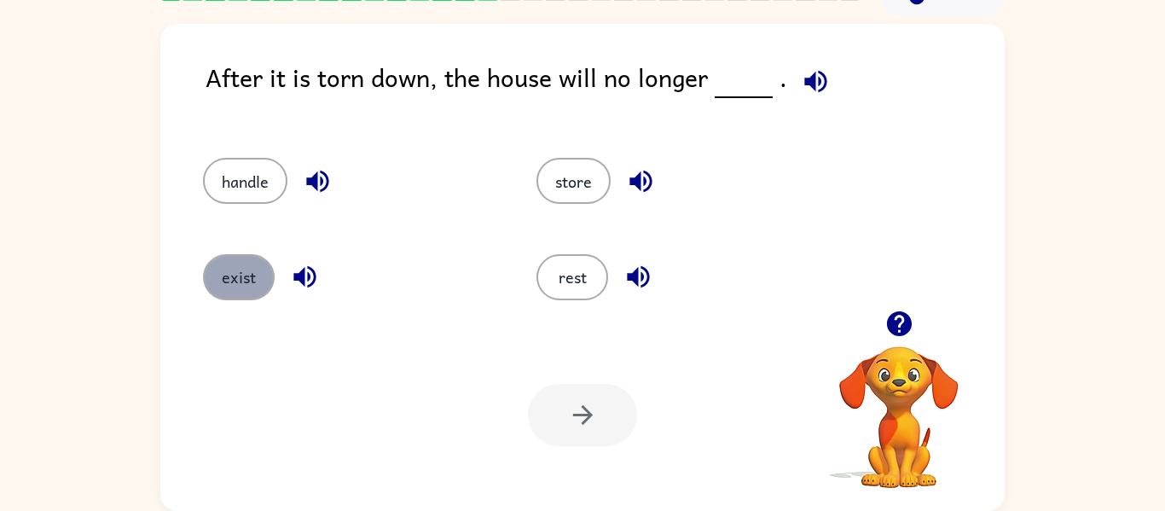
click at [226, 263] on button "exist" at bounding box center [239, 277] width 72 height 46
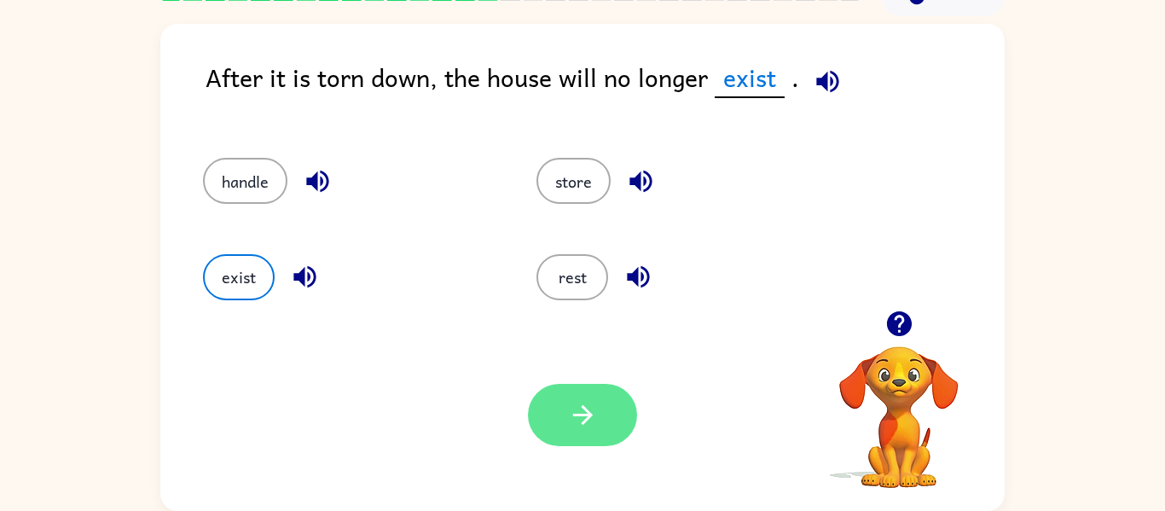
click at [590, 409] on icon "button" at bounding box center [583, 415] width 30 height 30
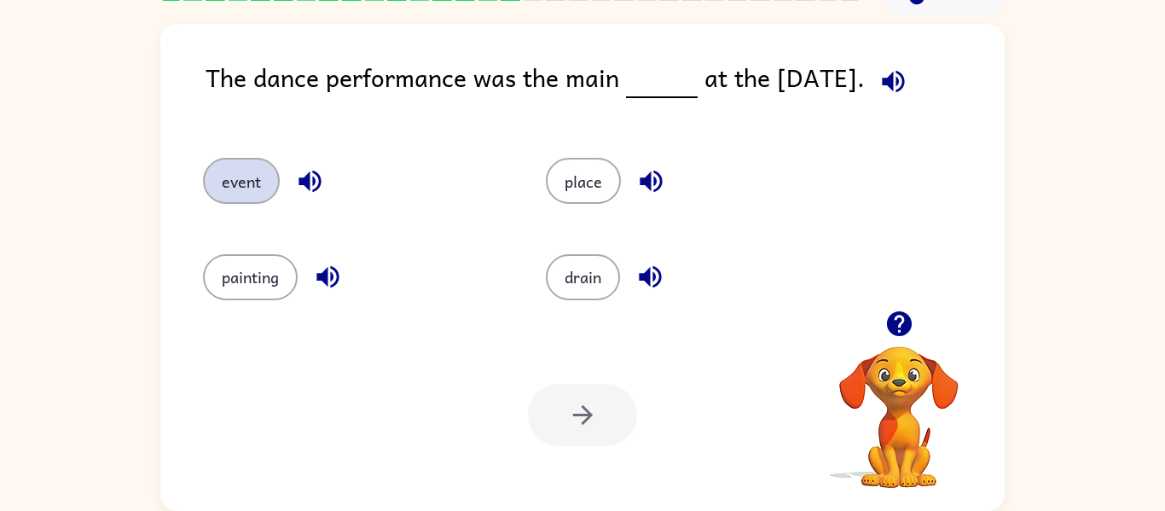
click at [258, 186] on button "event" at bounding box center [241, 181] width 77 height 46
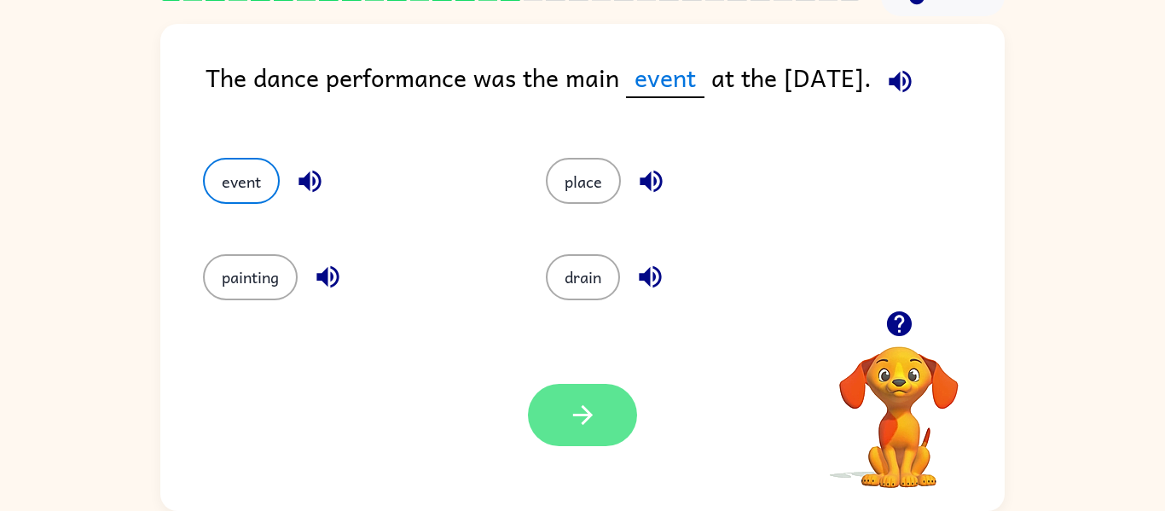
click at [601, 390] on button "button" at bounding box center [582, 415] width 109 height 62
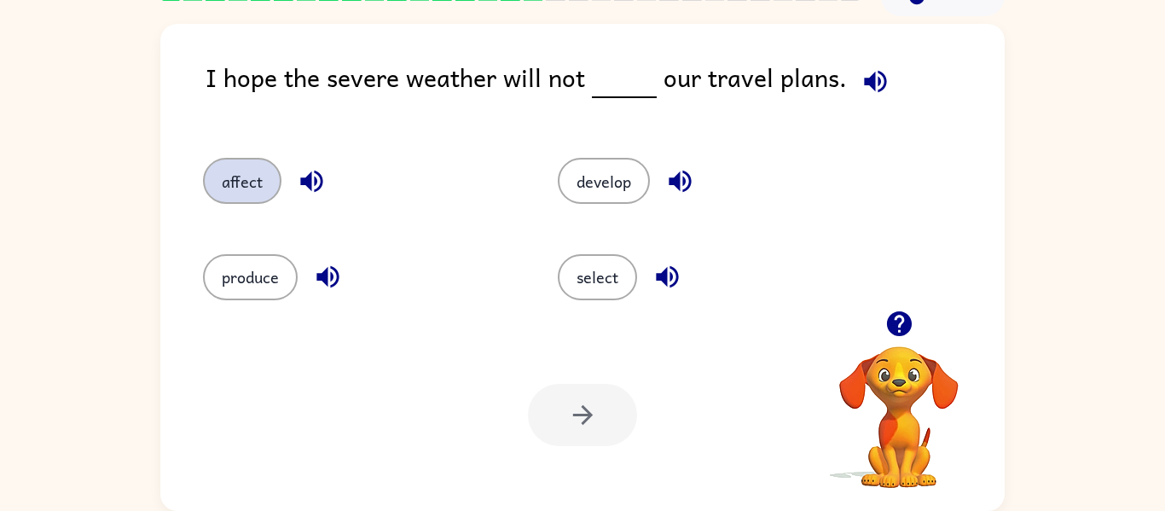
click at [211, 185] on button "affect" at bounding box center [242, 181] width 78 height 46
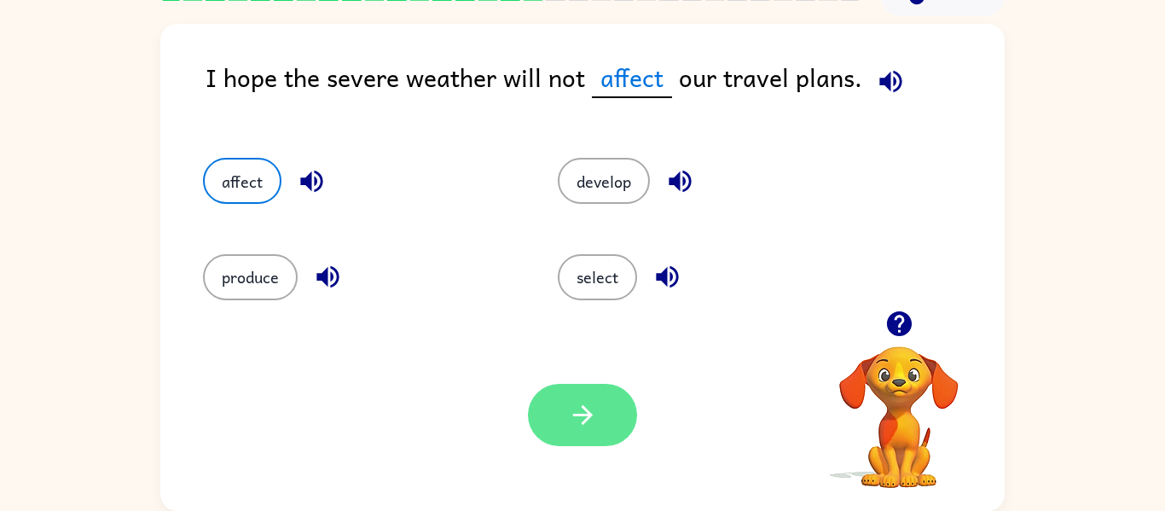
click at [561, 439] on button "button" at bounding box center [582, 415] width 109 height 62
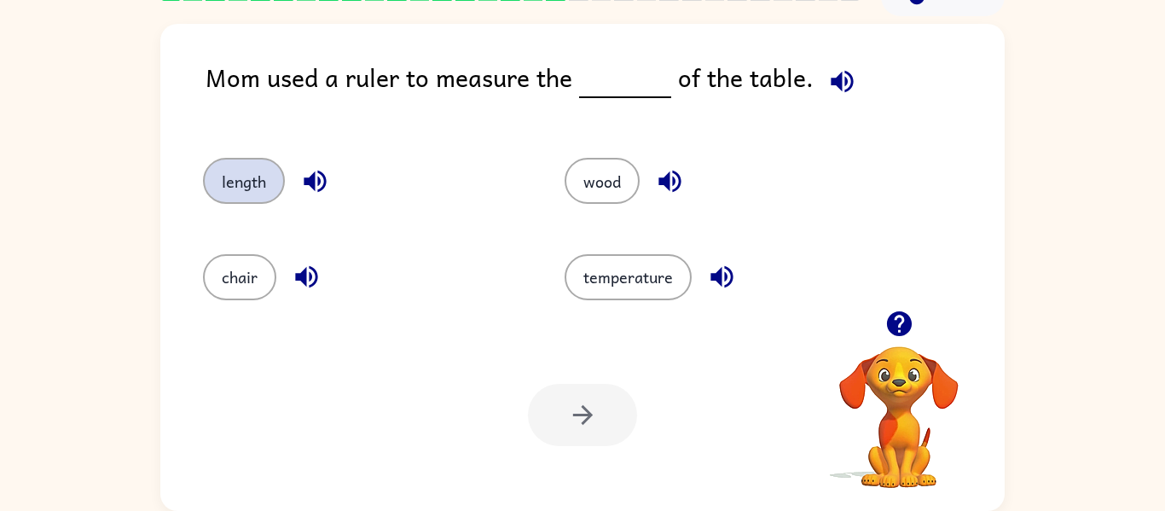
click at [264, 191] on button "length" at bounding box center [244, 181] width 82 height 46
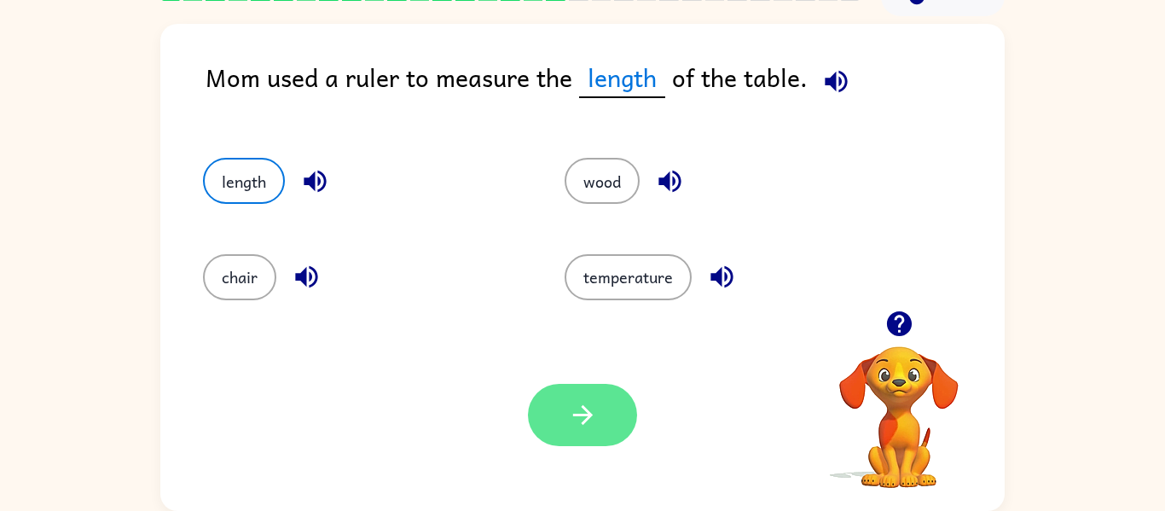
click at [602, 420] on button "button" at bounding box center [582, 415] width 109 height 62
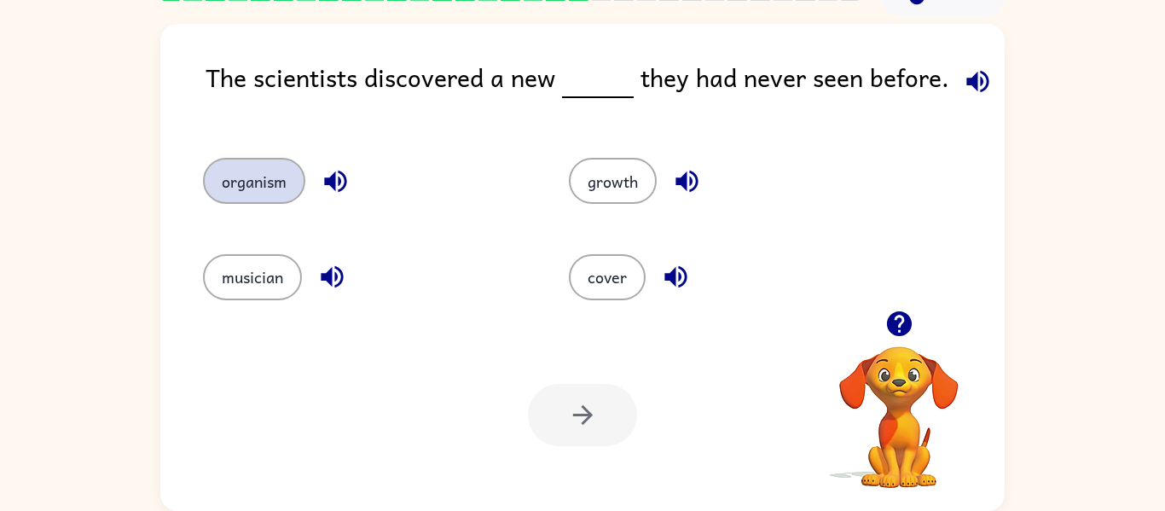
click at [262, 168] on button "organism" at bounding box center [254, 181] width 102 height 46
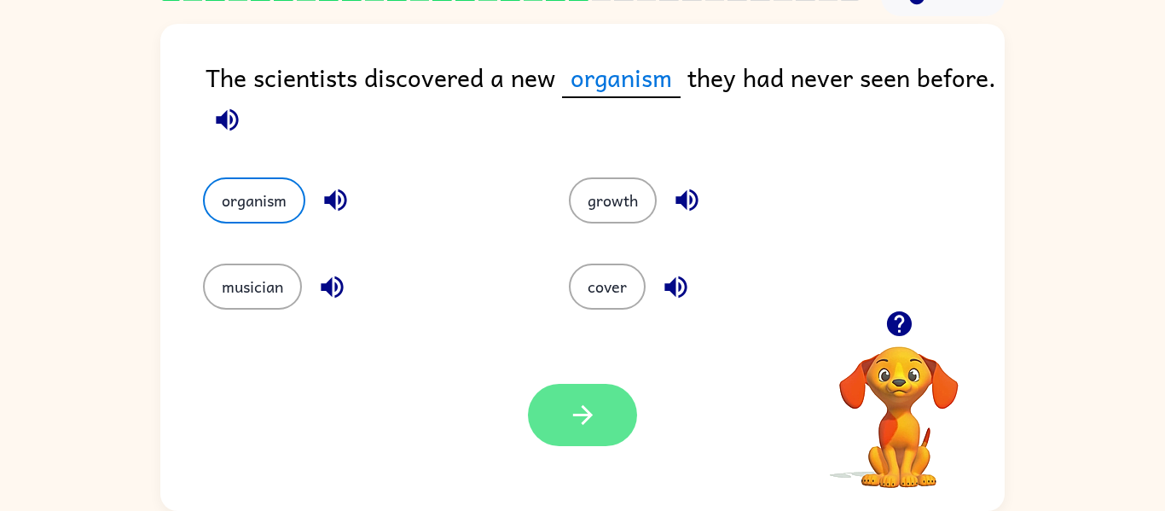
click at [561, 433] on button "button" at bounding box center [582, 415] width 109 height 62
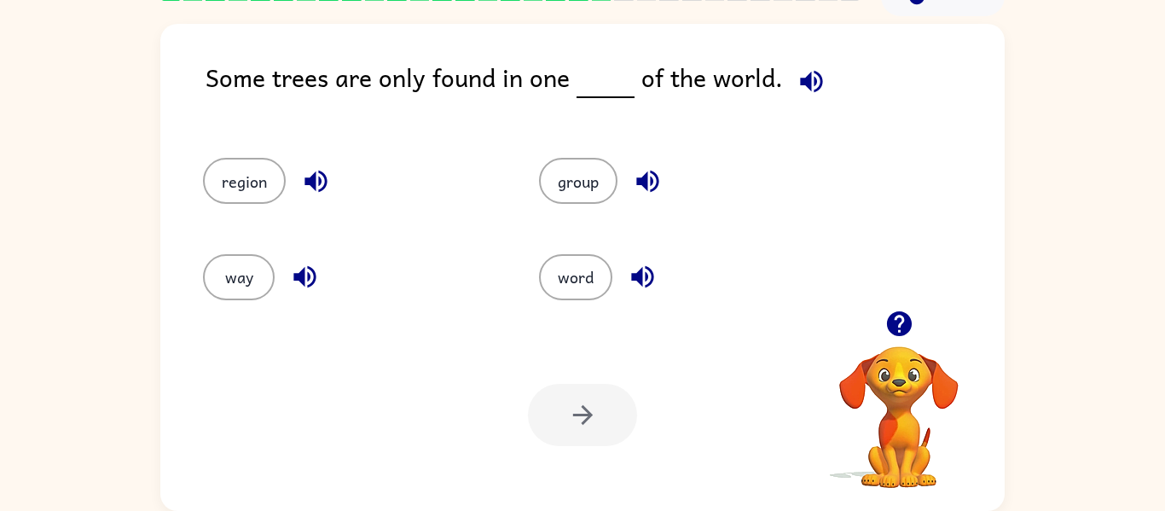
scroll to position [82, 0]
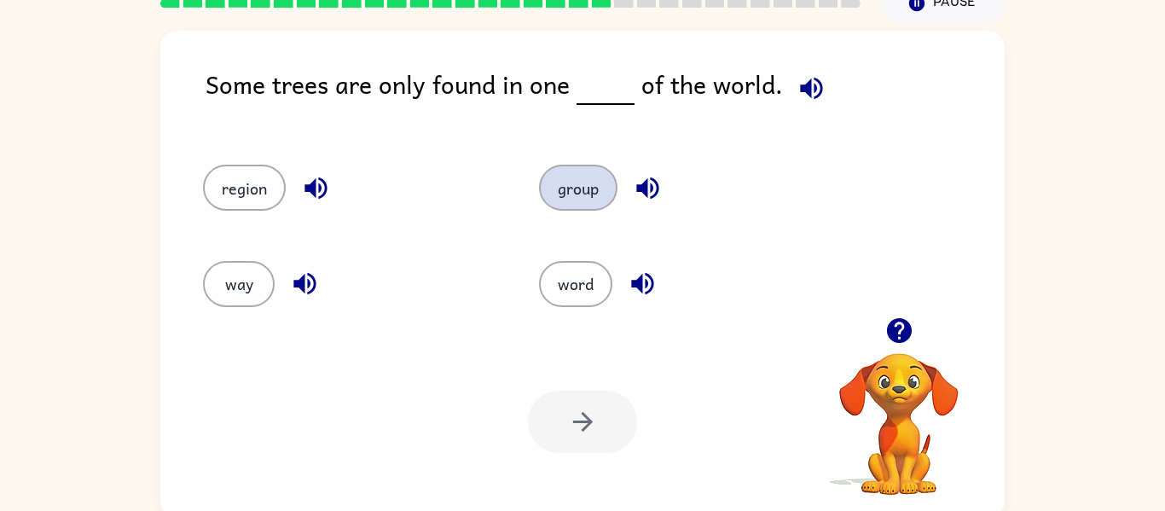
click at [585, 181] on button "group" at bounding box center [578, 188] width 78 height 46
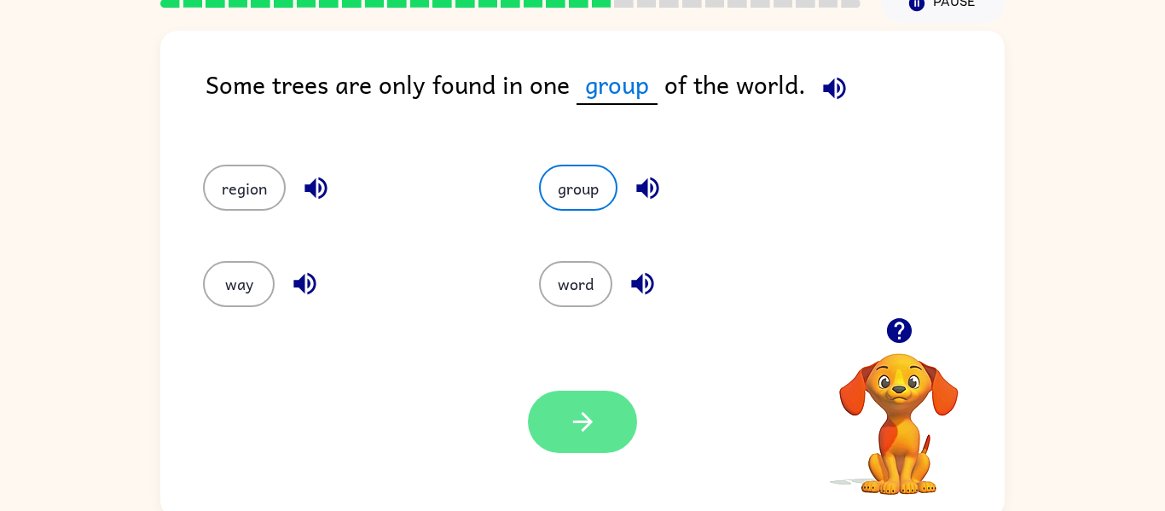
click at [591, 434] on icon "button" at bounding box center [583, 422] width 30 height 30
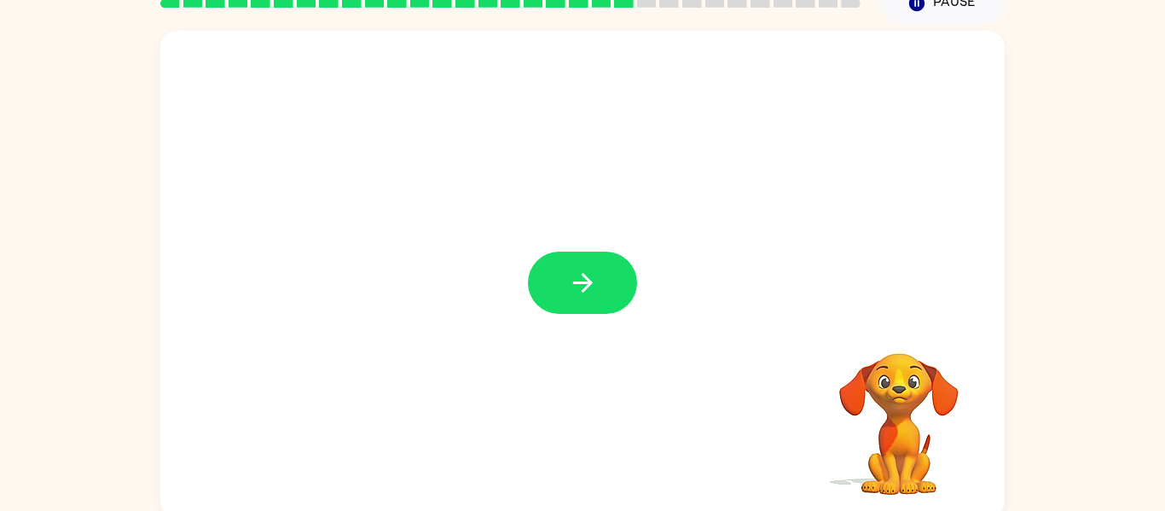
click at [610, 280] on button "button" at bounding box center [582, 283] width 109 height 62
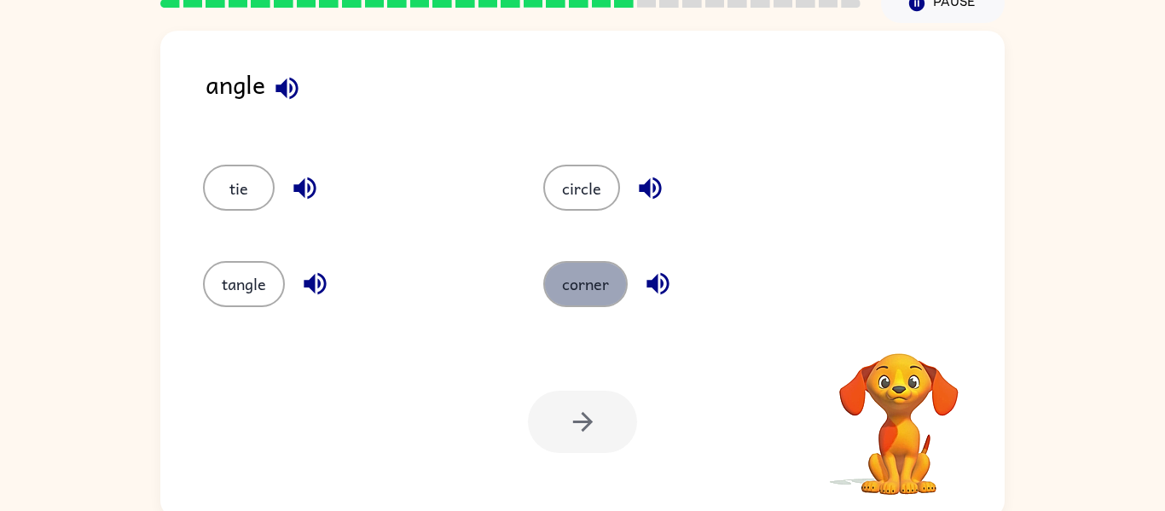
click at [597, 298] on button "corner" at bounding box center [585, 284] width 84 height 46
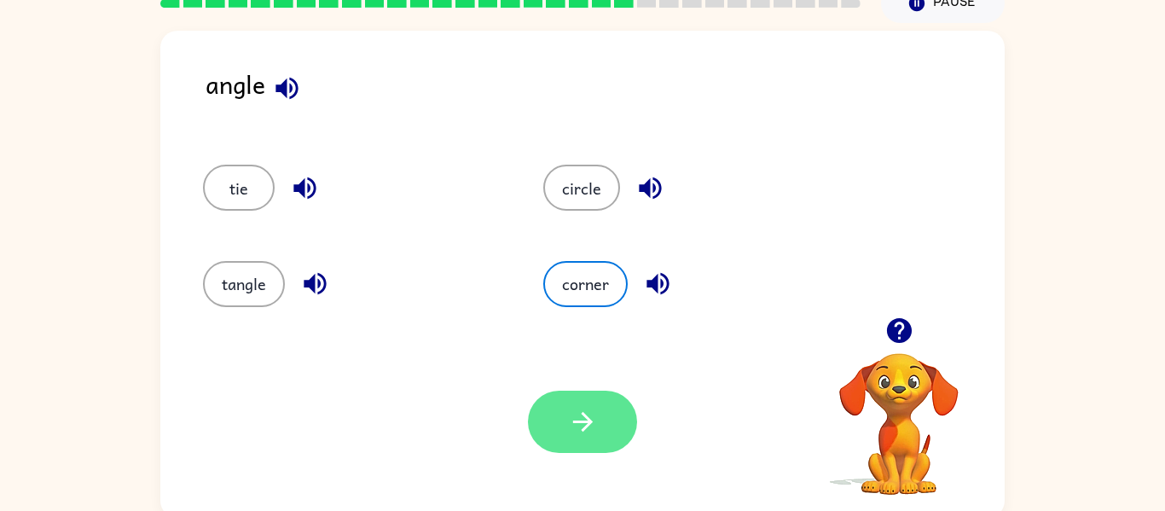
click at [572, 423] on icon "button" at bounding box center [583, 422] width 30 height 30
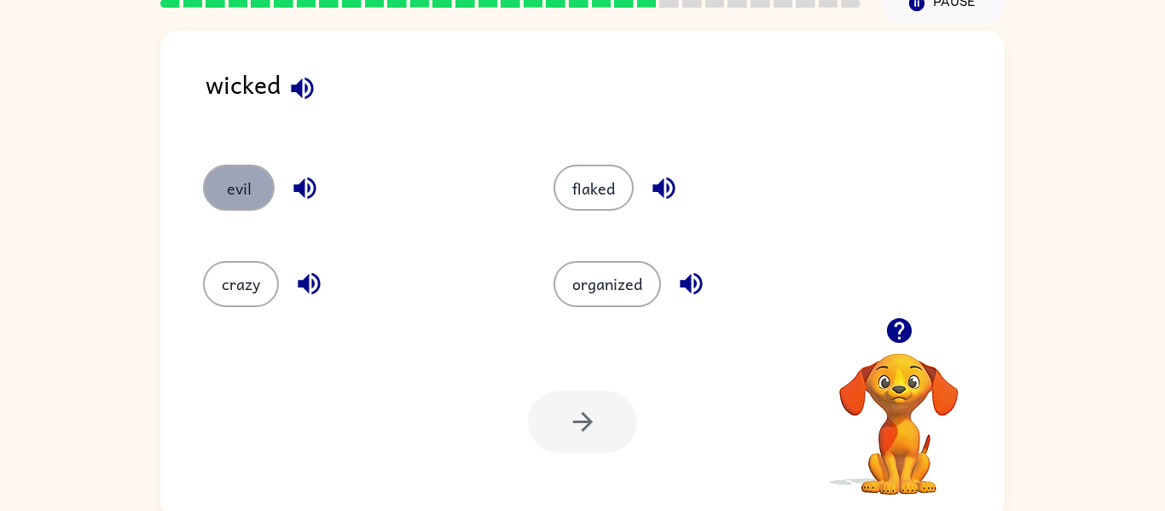
click at [232, 176] on button "evil" at bounding box center [239, 188] width 72 height 46
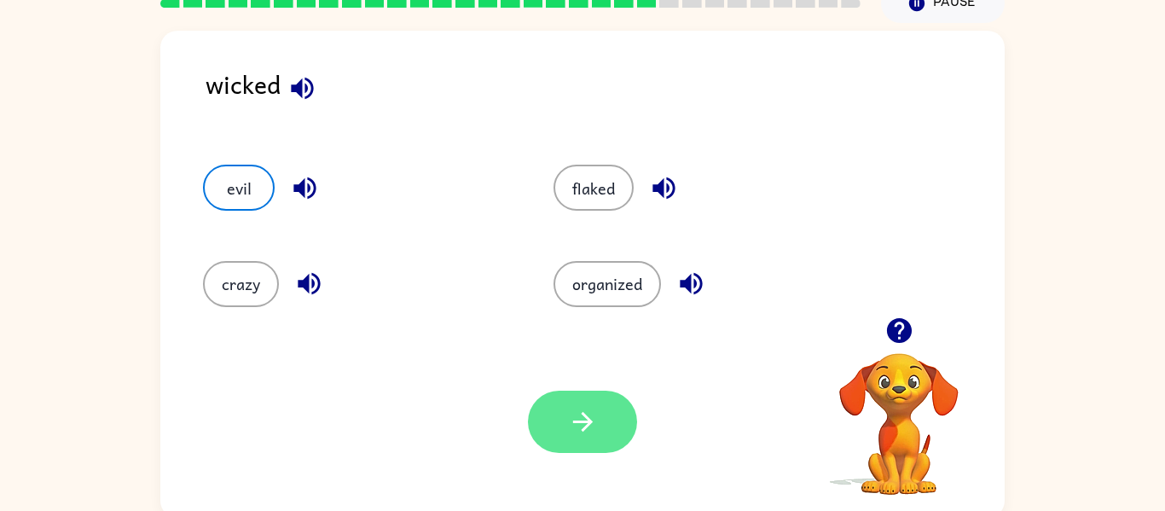
click at [582, 429] on icon "button" at bounding box center [582, 422] width 20 height 20
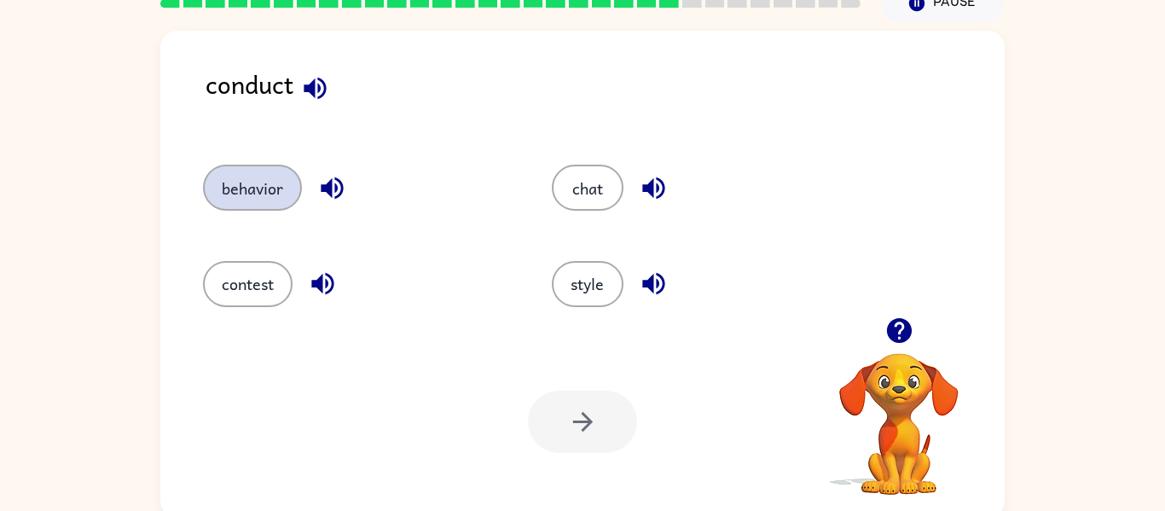
click at [228, 193] on button "behavior" at bounding box center [252, 188] width 99 height 46
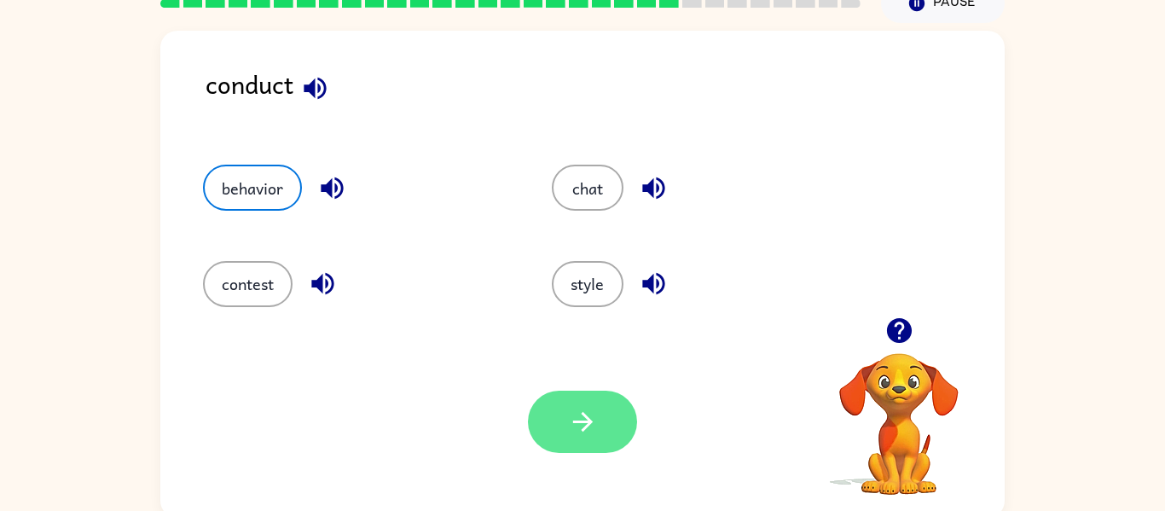
click at [579, 439] on button "button" at bounding box center [582, 422] width 109 height 62
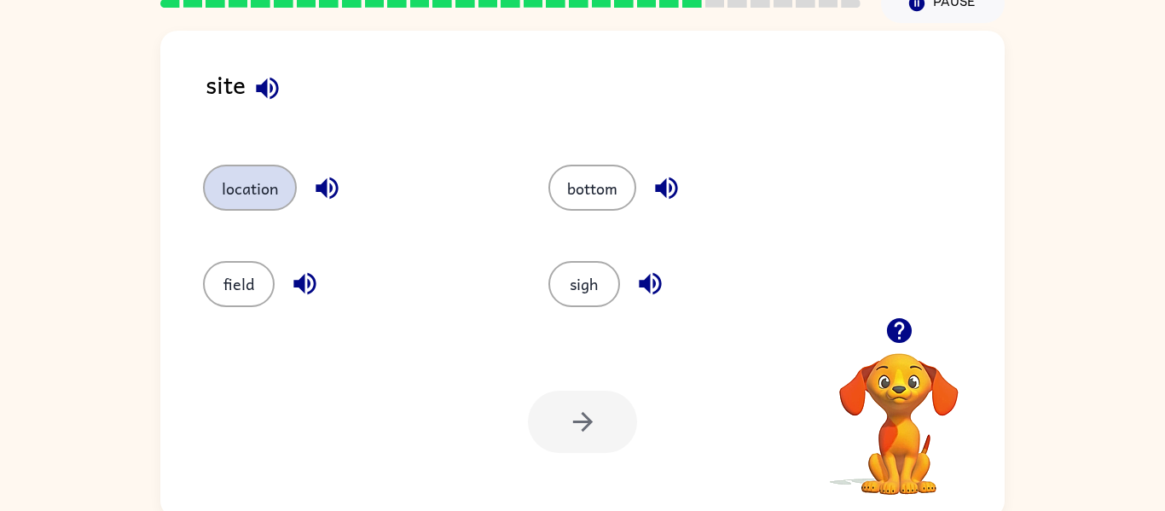
click at [240, 203] on button "location" at bounding box center [250, 188] width 94 height 46
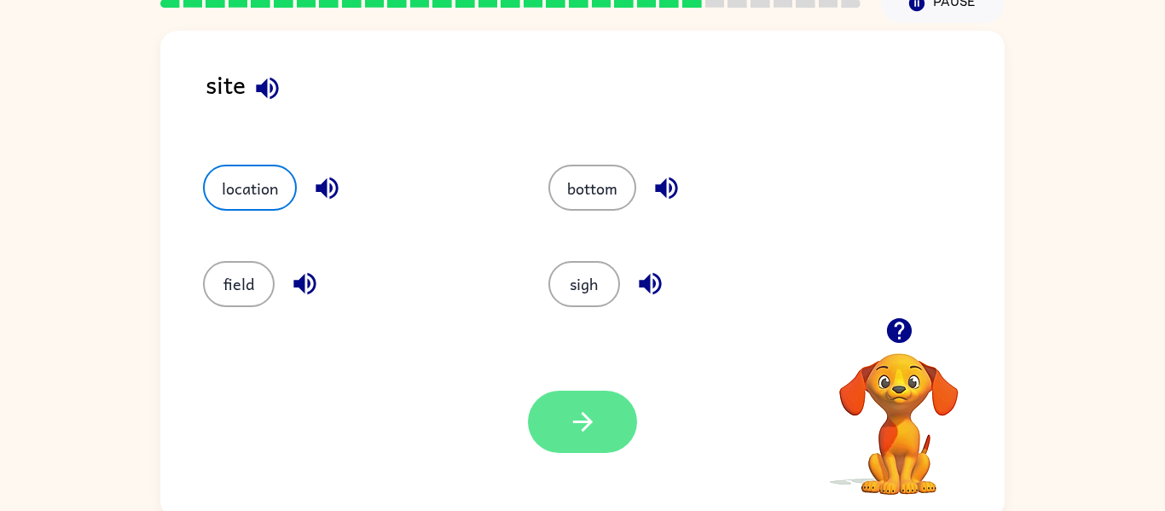
click at [566, 402] on button "button" at bounding box center [582, 422] width 109 height 62
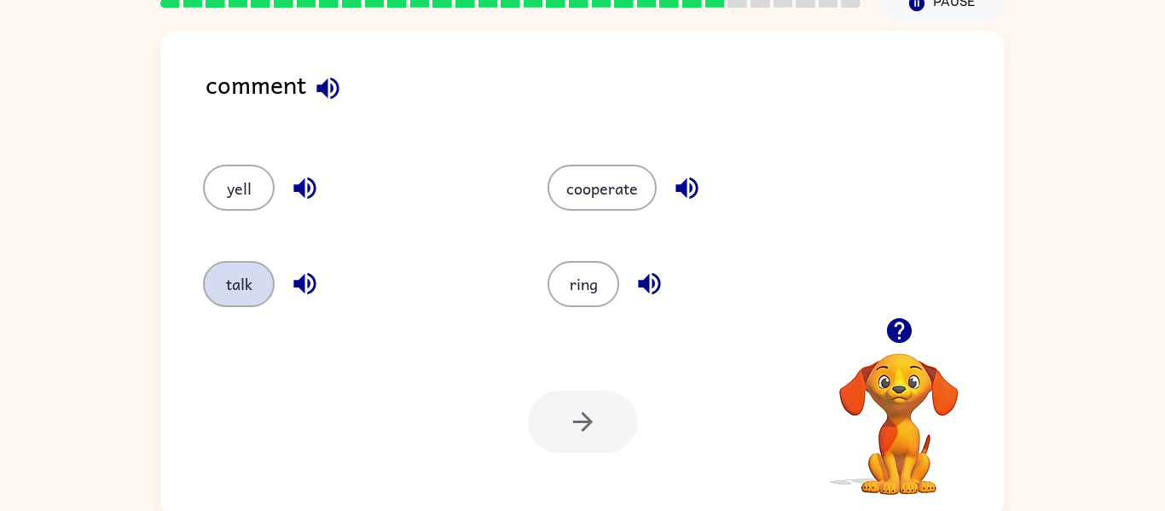
click at [229, 261] on button "talk" at bounding box center [239, 284] width 72 height 46
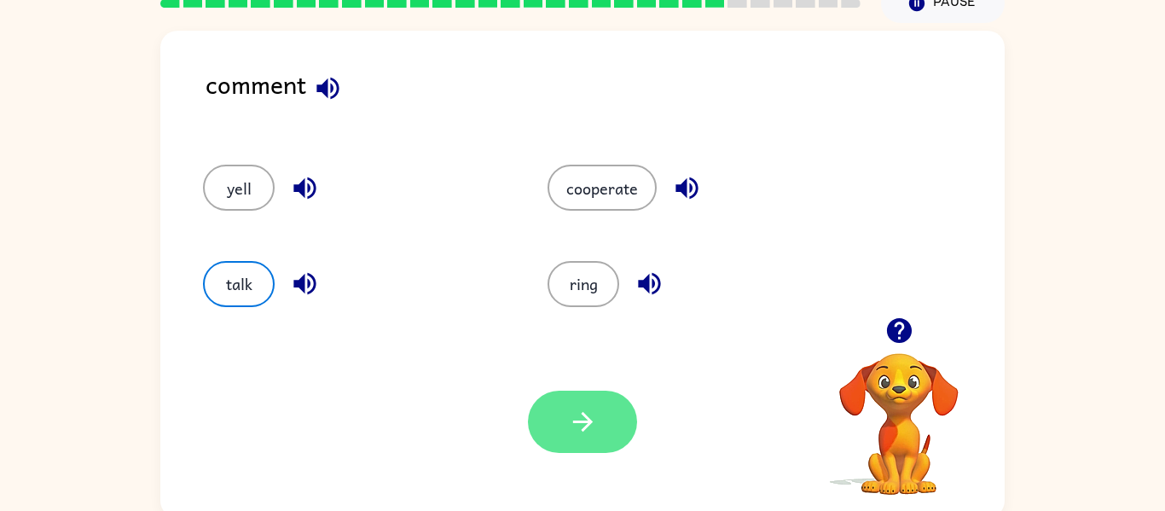
click at [565, 409] on button "button" at bounding box center [582, 422] width 109 height 62
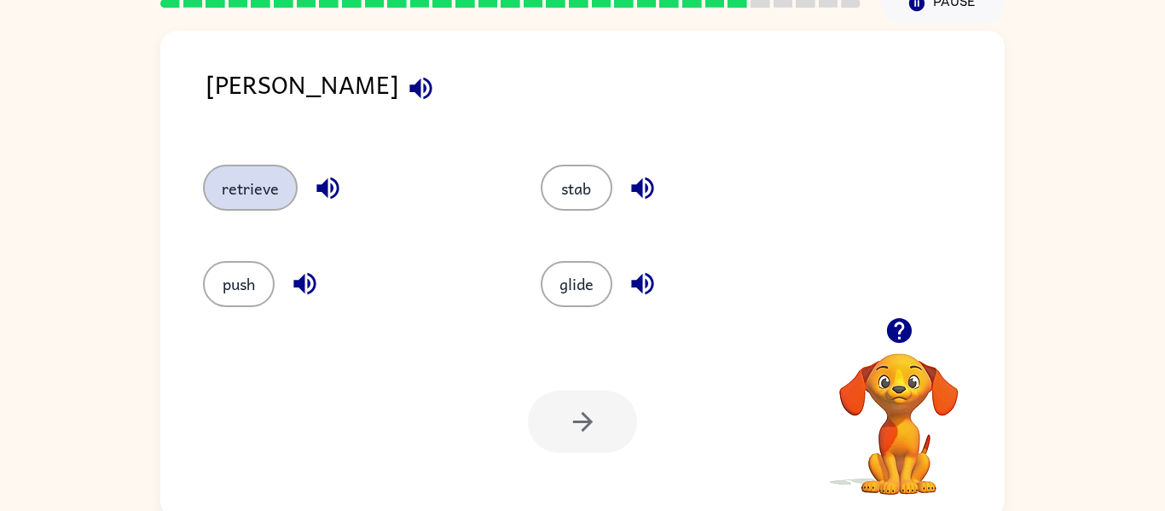
click at [270, 200] on button "retrieve" at bounding box center [250, 188] width 95 height 46
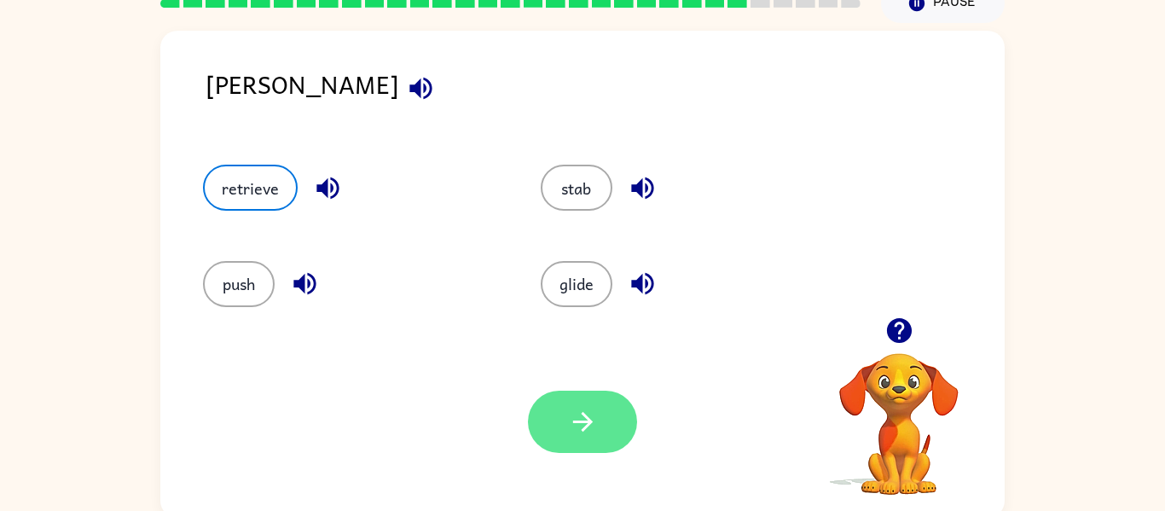
click at [584, 435] on icon "button" at bounding box center [583, 422] width 30 height 30
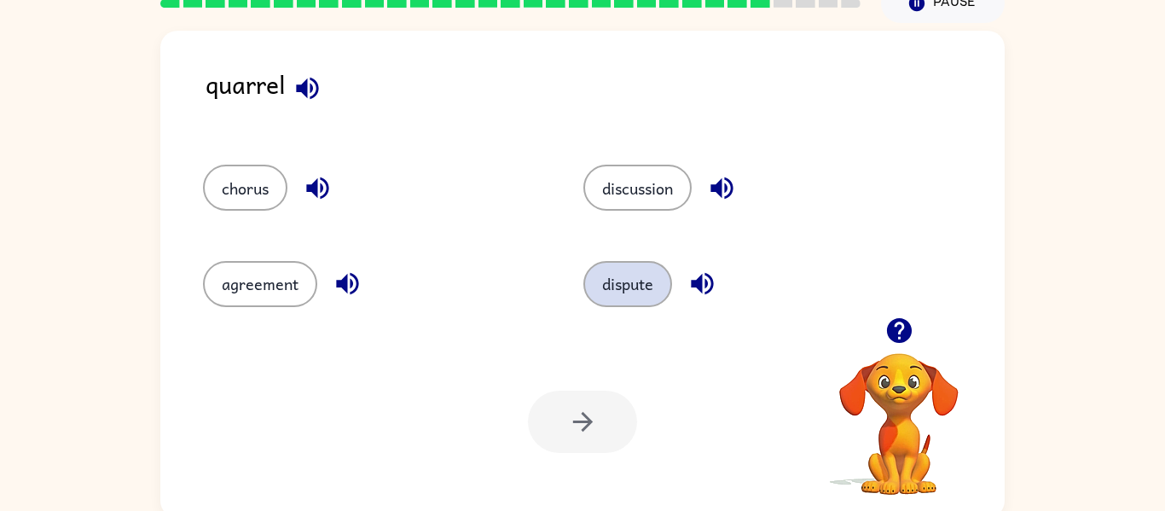
click at [615, 280] on button "dispute" at bounding box center [628, 284] width 89 height 46
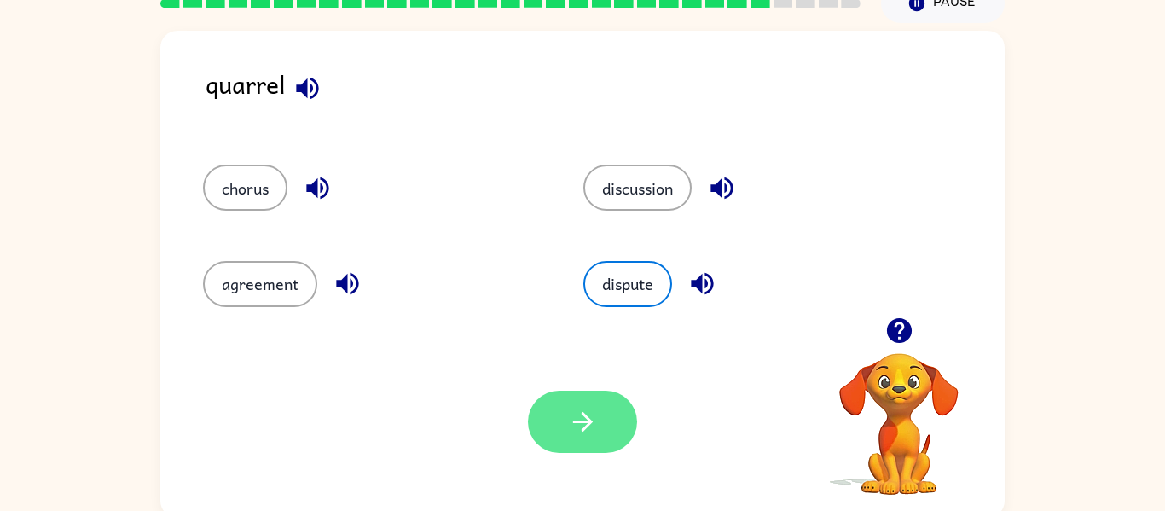
click at [611, 413] on button "button" at bounding box center [582, 422] width 109 height 62
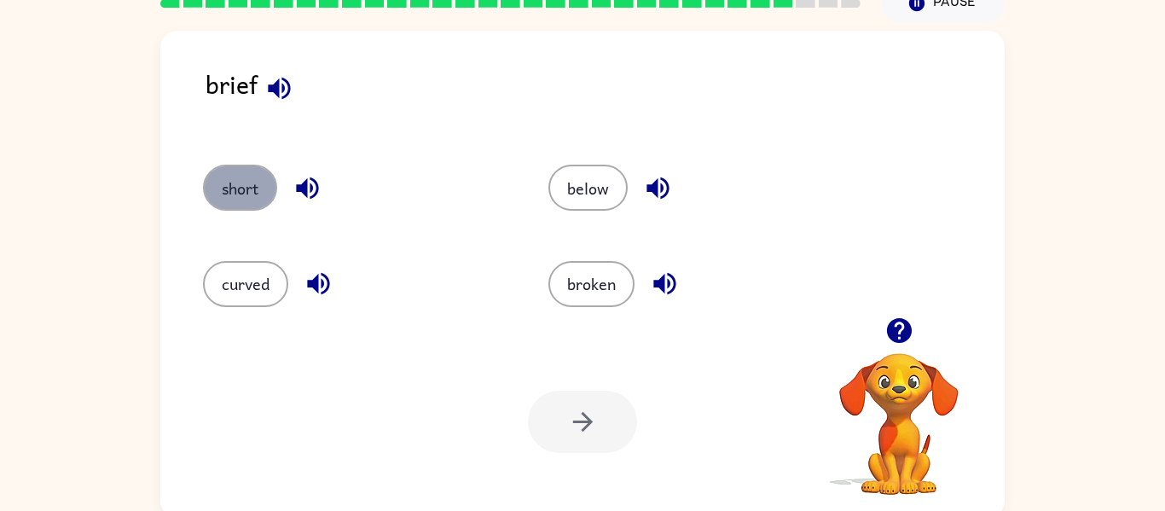
click at [254, 179] on button "short" at bounding box center [240, 188] width 74 height 46
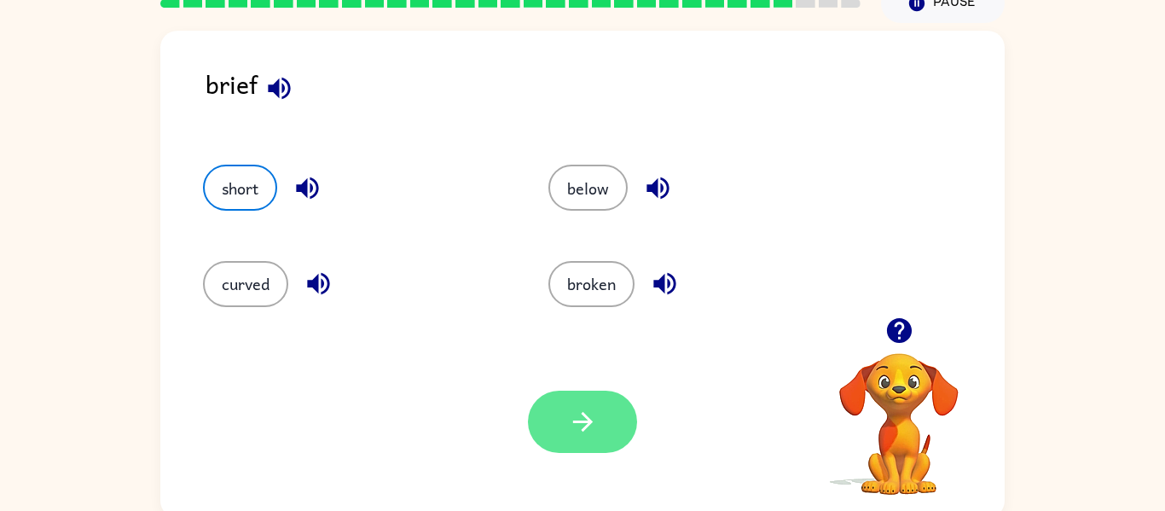
click at [590, 444] on button "button" at bounding box center [582, 422] width 109 height 62
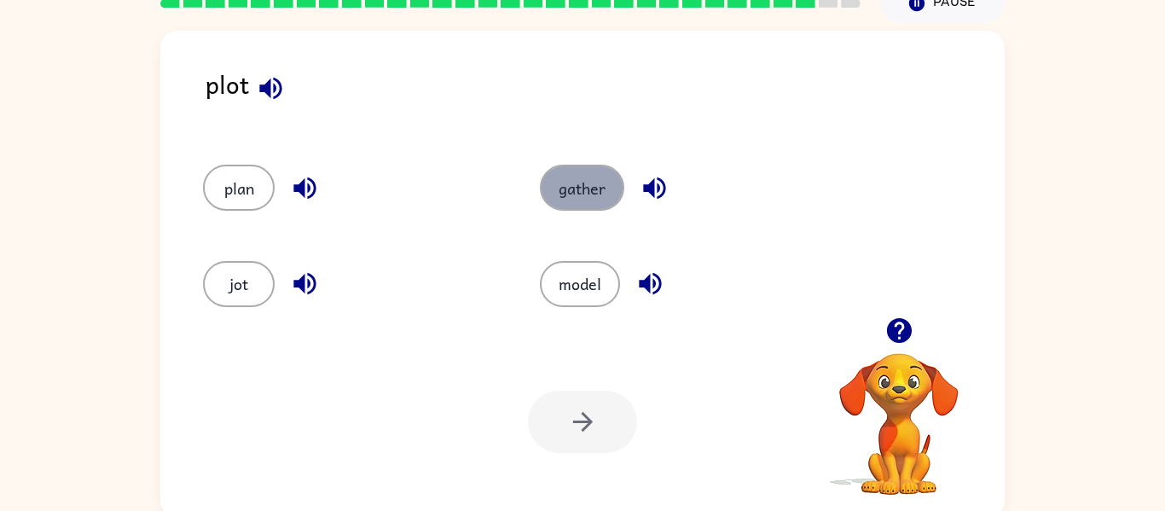
click at [557, 207] on button "gather" at bounding box center [582, 188] width 84 height 46
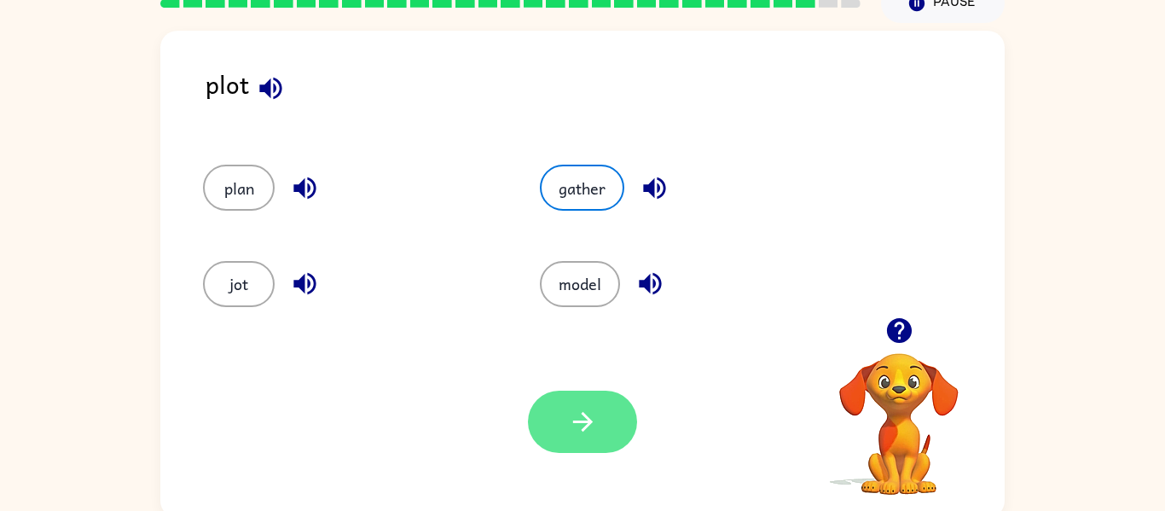
click at [583, 444] on button "button" at bounding box center [582, 422] width 109 height 62
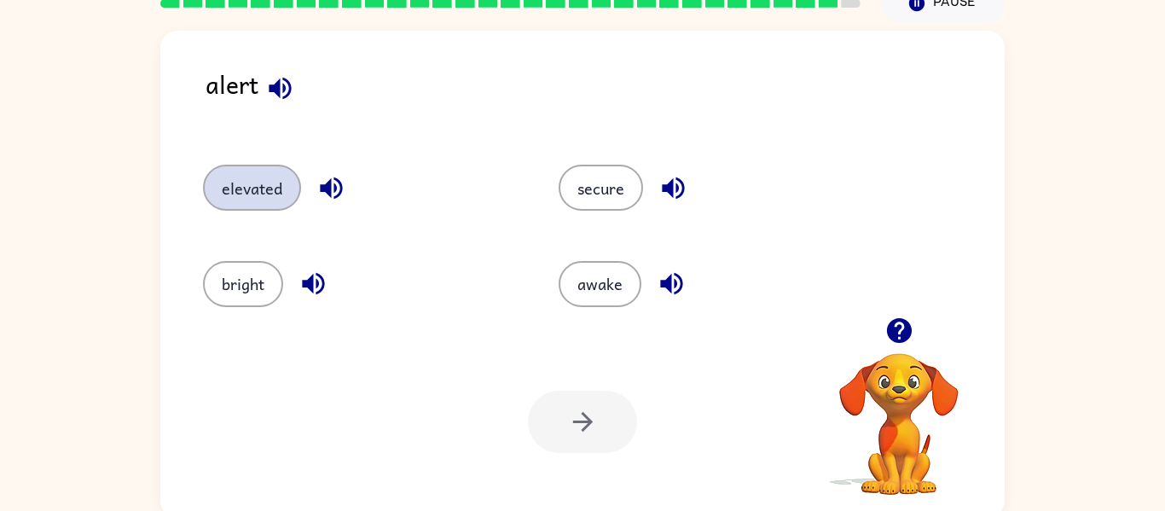
click at [293, 183] on button "elevated" at bounding box center [252, 188] width 98 height 46
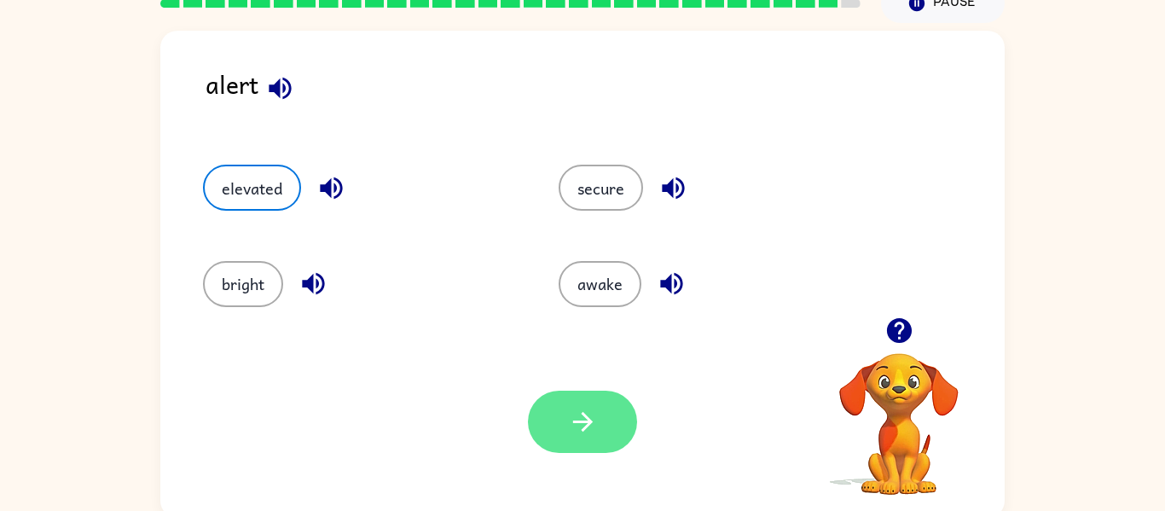
click at [613, 438] on button "button" at bounding box center [582, 422] width 109 height 62
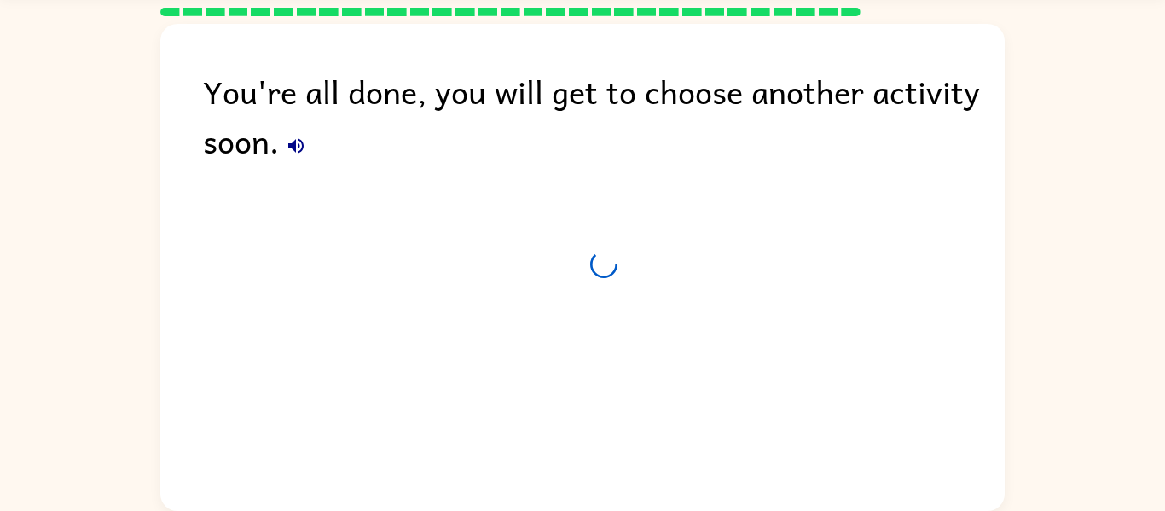
scroll to position [58, 0]
